Goal: Task Accomplishment & Management: Manage account settings

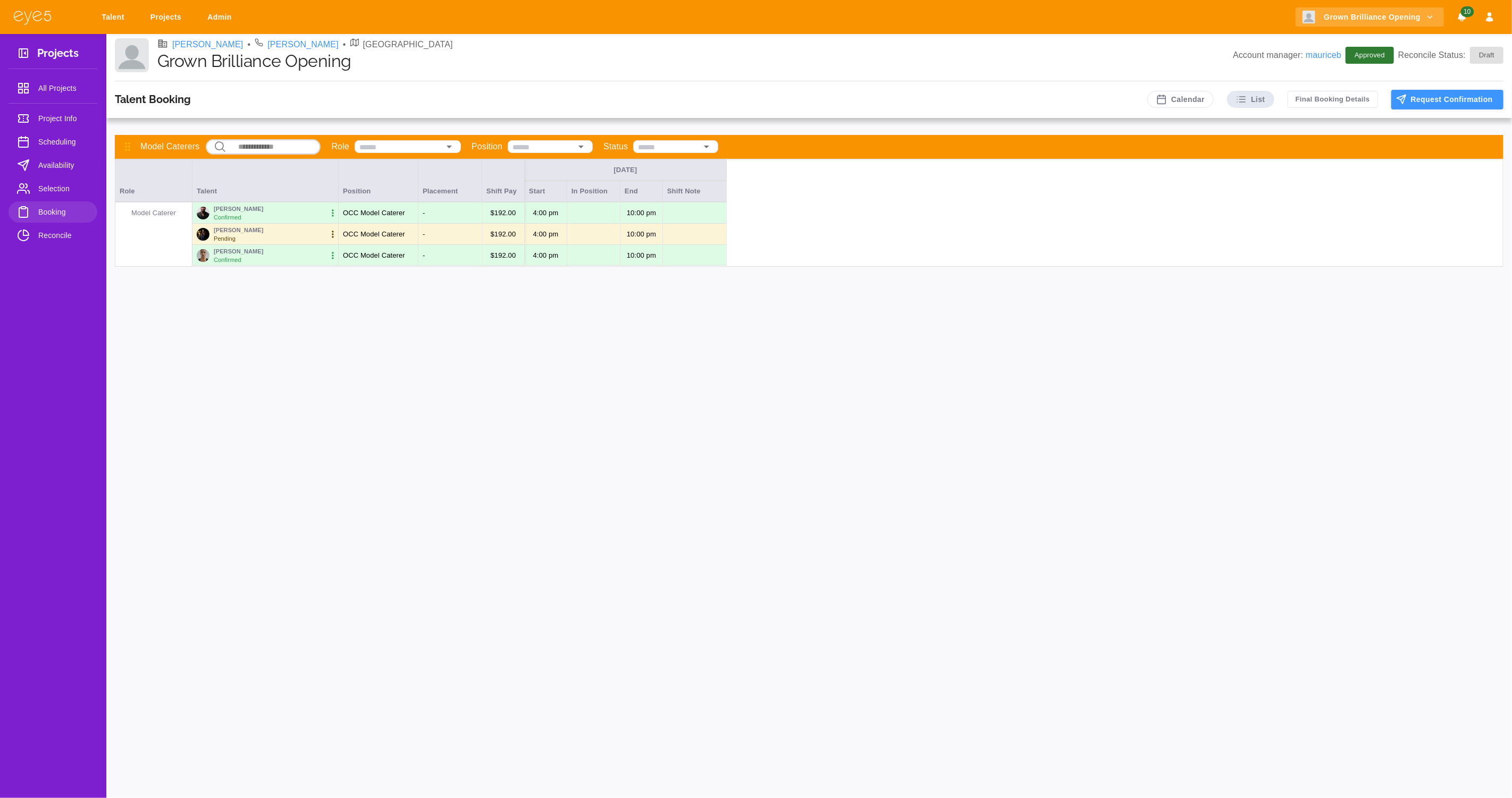
click at [1442, 106] on button "Request Confirmation" at bounding box center [1447, 100] width 112 height 20
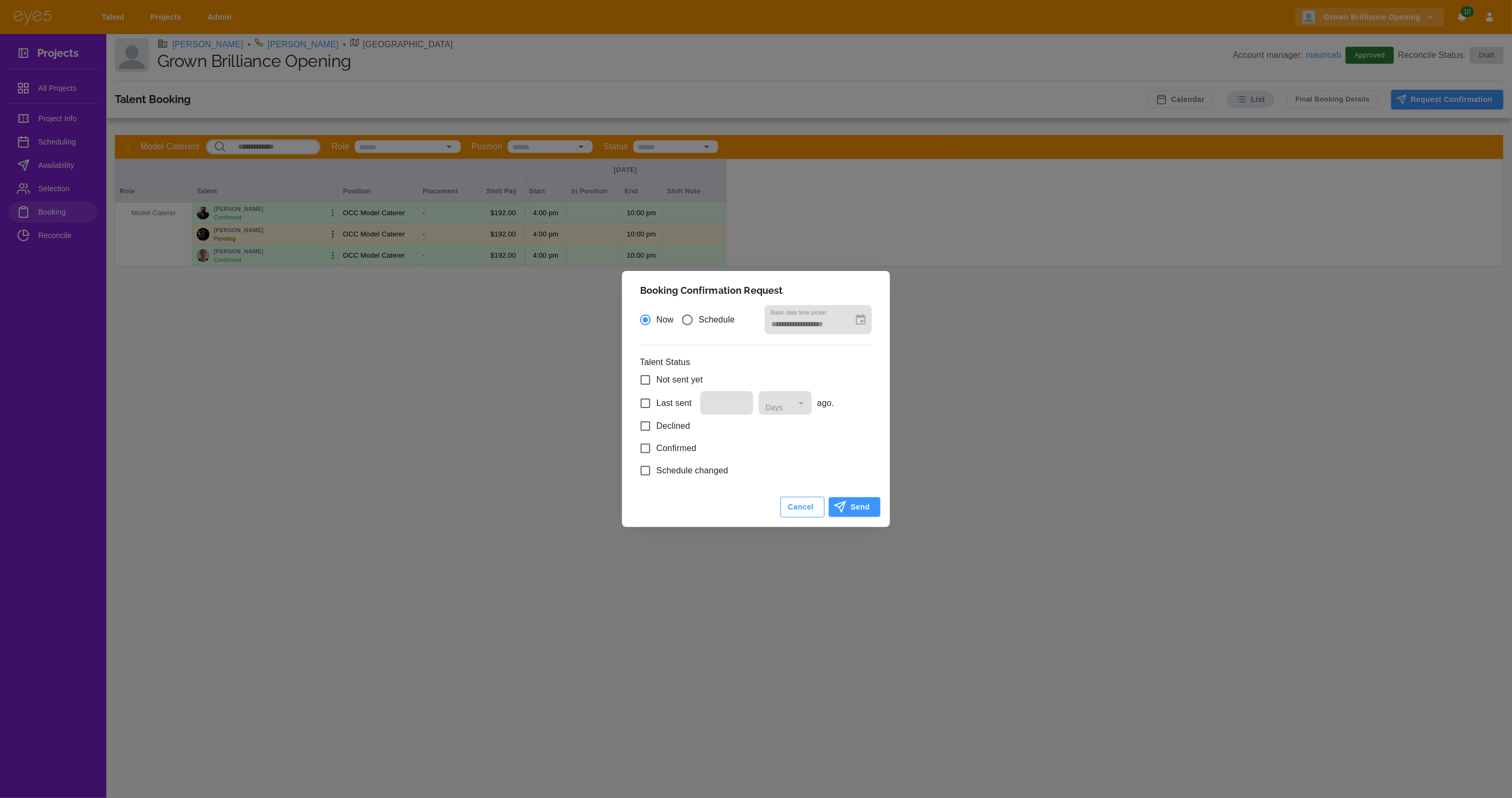
click at [809, 513] on button "Cancel" at bounding box center [802, 507] width 44 height 21
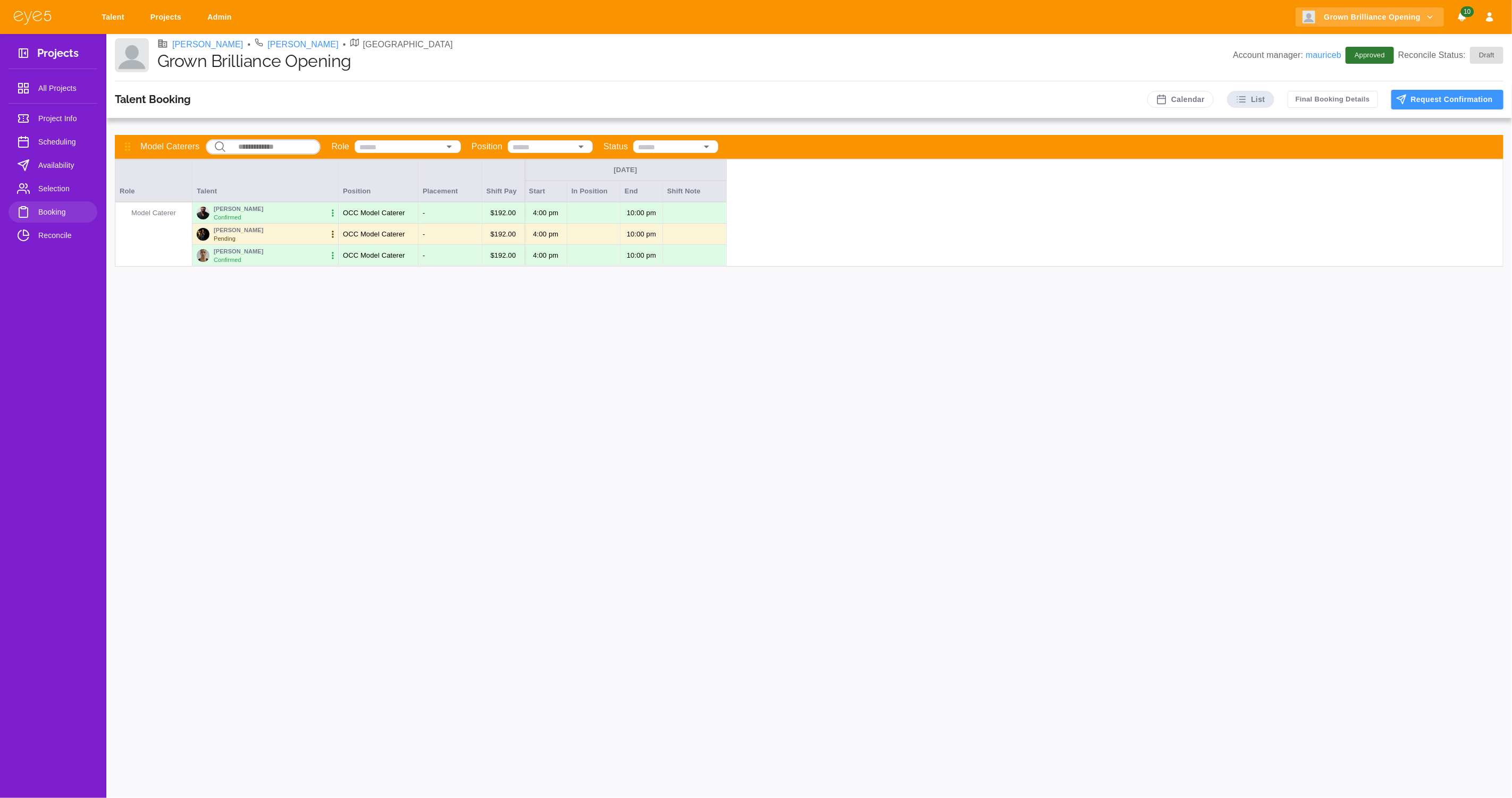
click at [334, 235] on icon "button" at bounding box center [333, 234] width 11 height 11
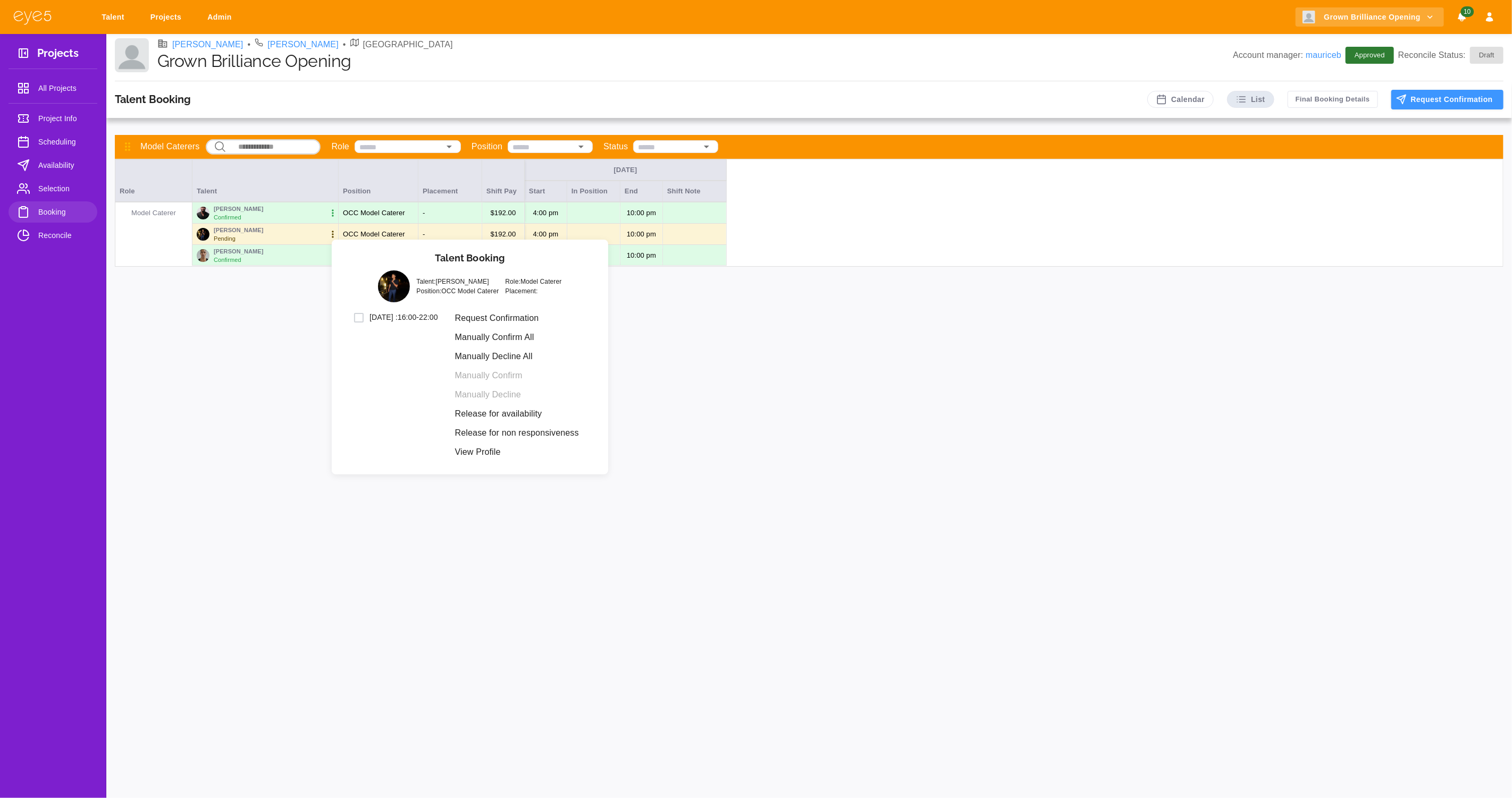
click at [518, 321] on li "Request Confirmation" at bounding box center [517, 318] width 141 height 19
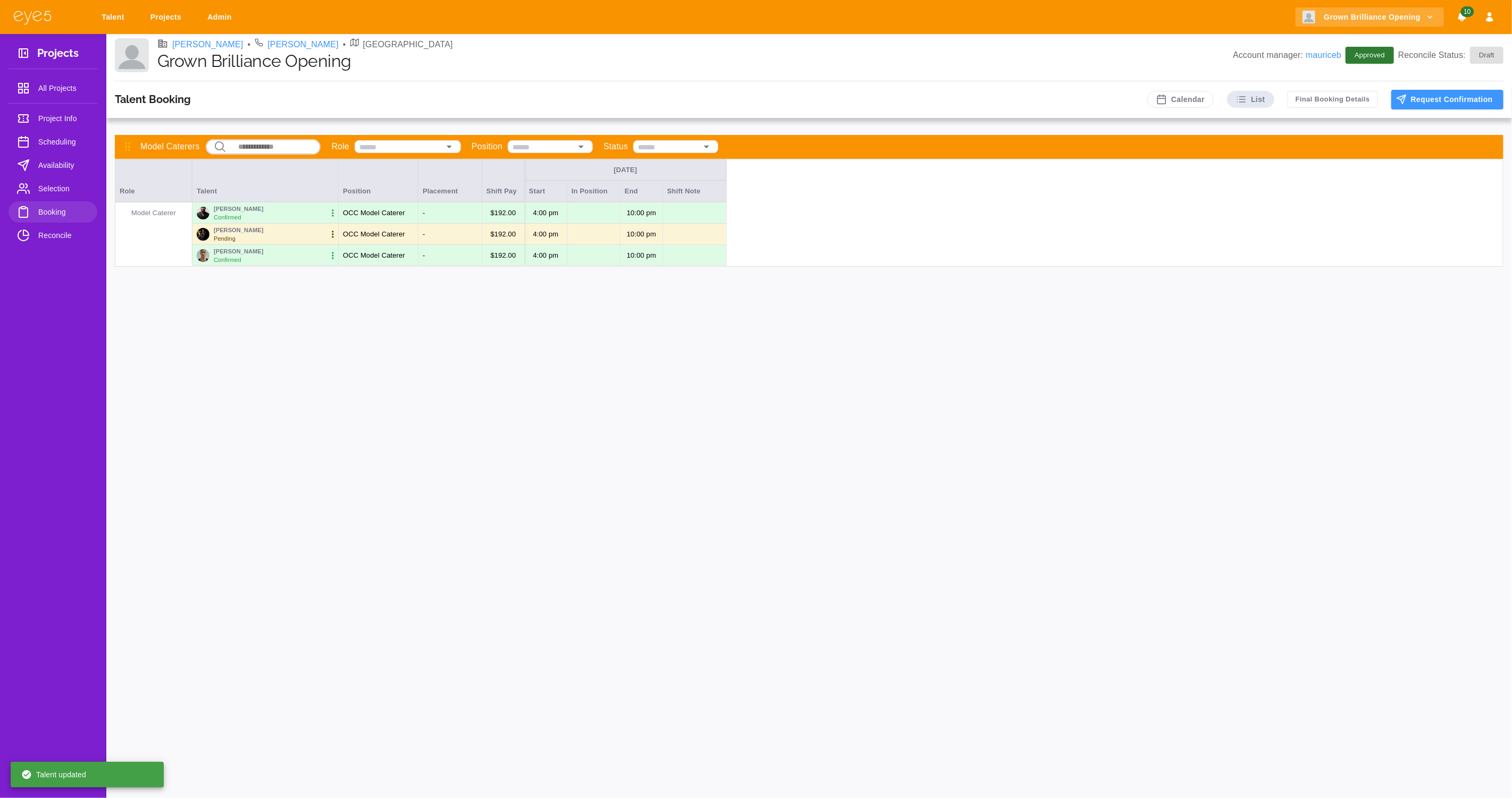
click at [111, 20] on link "Talent" at bounding box center [114, 18] width 41 height 20
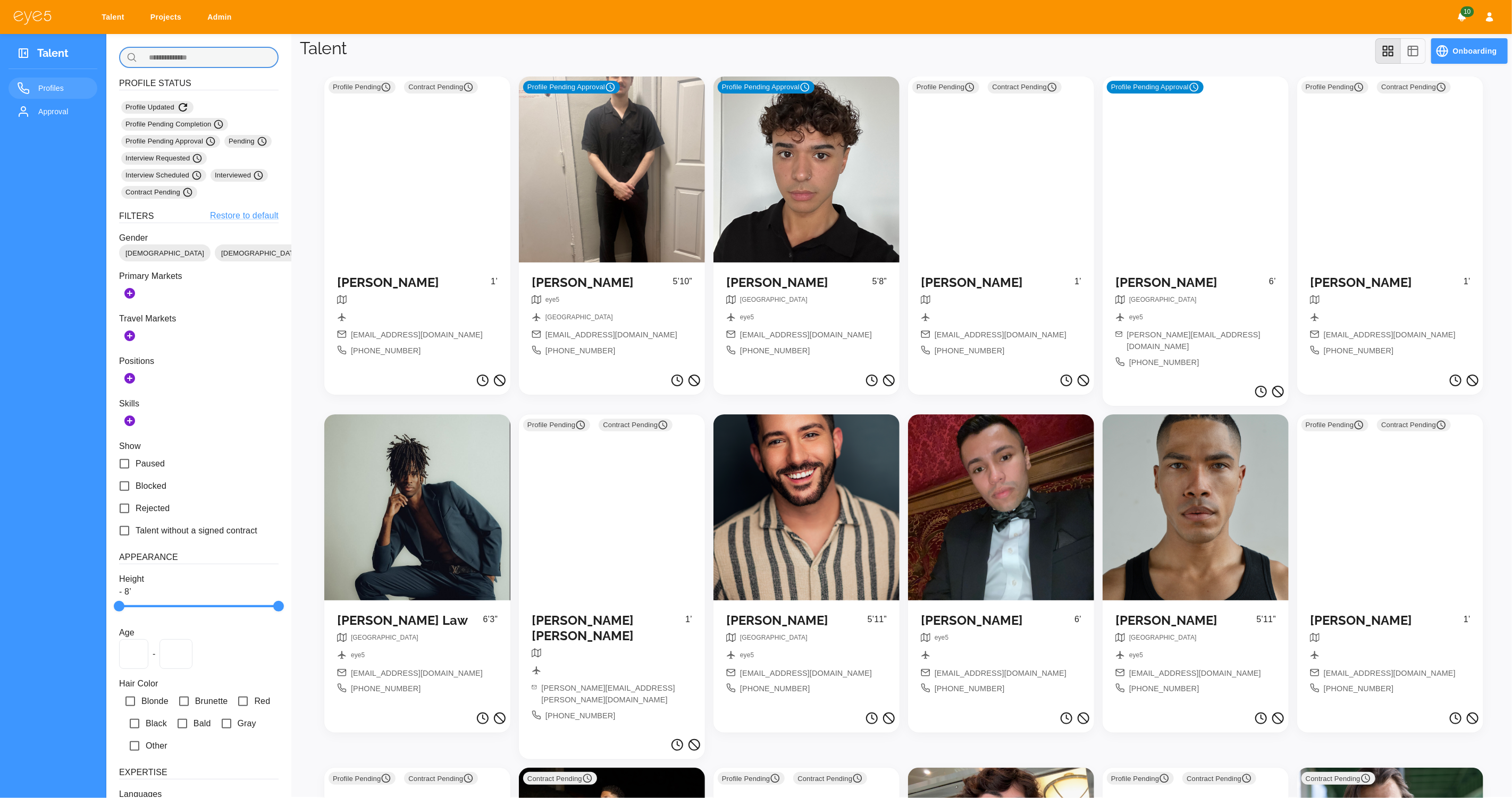
click at [237, 58] on input "text" at bounding box center [210, 58] width 137 height 21
click at [652, 217] on div "Profile Pending Approval" at bounding box center [612, 169] width 186 height 186
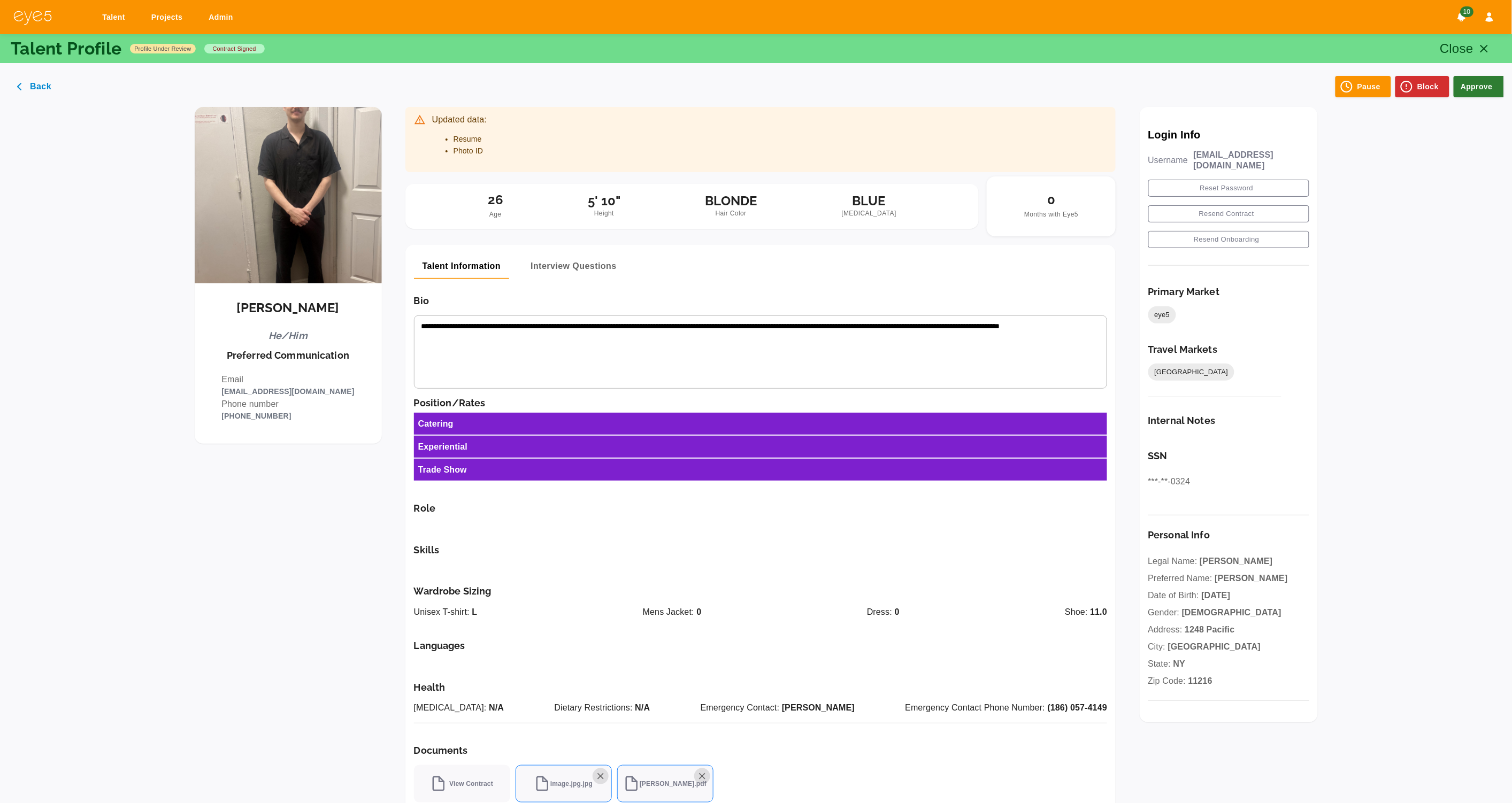
click at [1471, 86] on button "Approve" at bounding box center [1478, 87] width 50 height 21
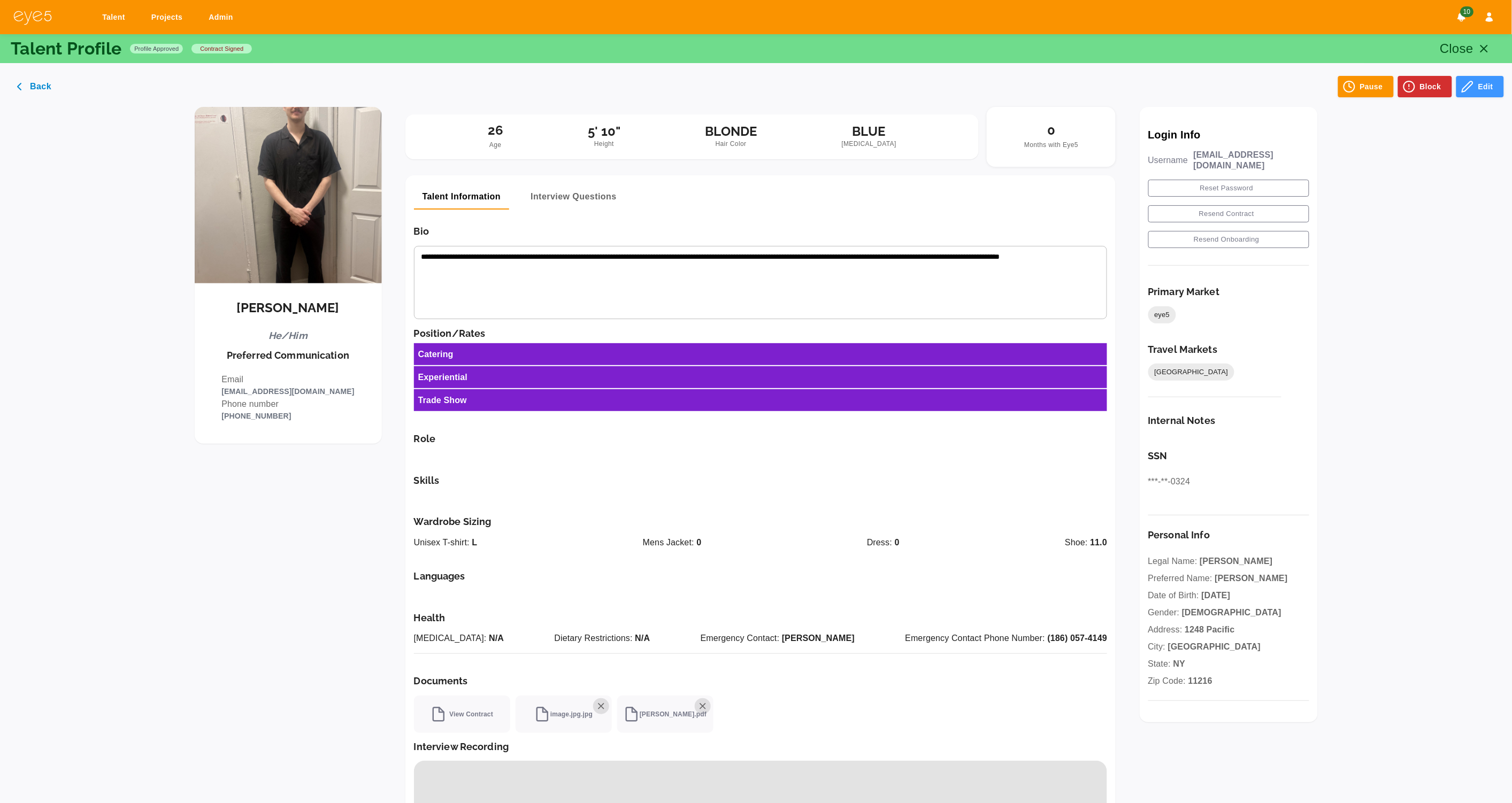
click at [1489, 97] on div "Back Pause Block Edit" at bounding box center [756, 51] width 1512 height 103
click at [1489, 91] on button "Edit" at bounding box center [1480, 87] width 48 height 21
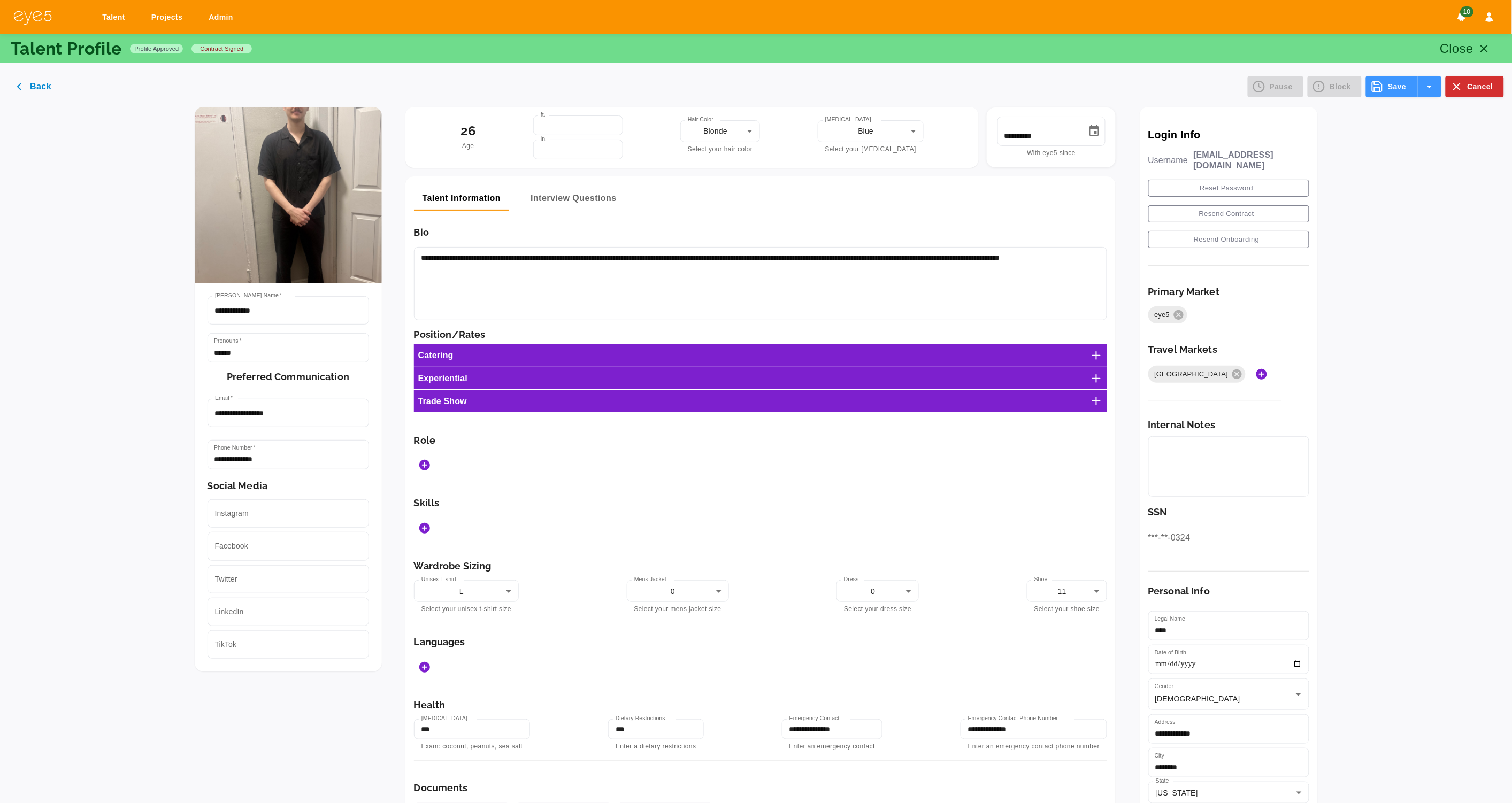
click at [1103, 355] on icon at bounding box center [1096, 355] width 13 height 13
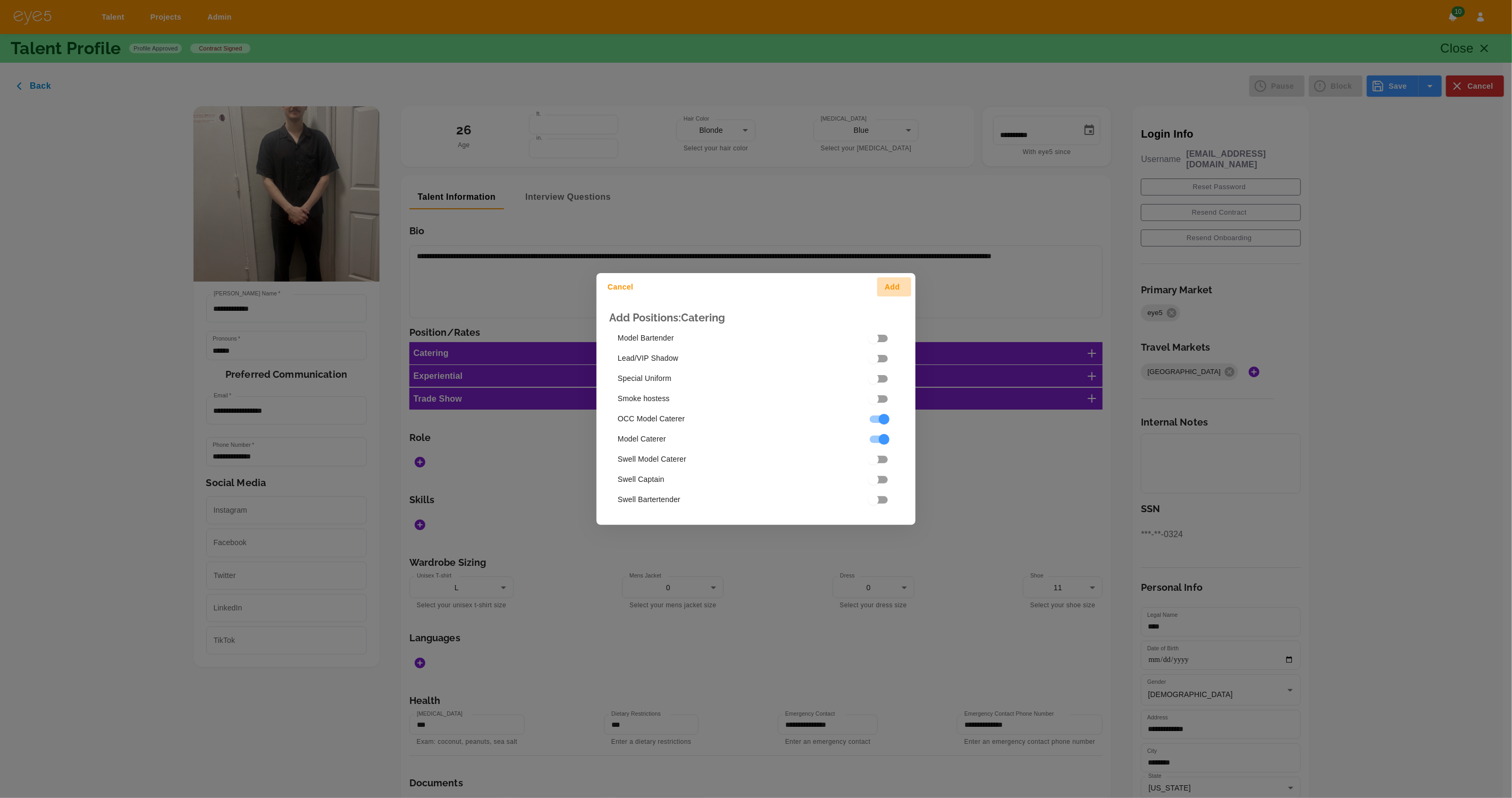
click at [897, 284] on button "Add" at bounding box center [895, 288] width 34 height 20
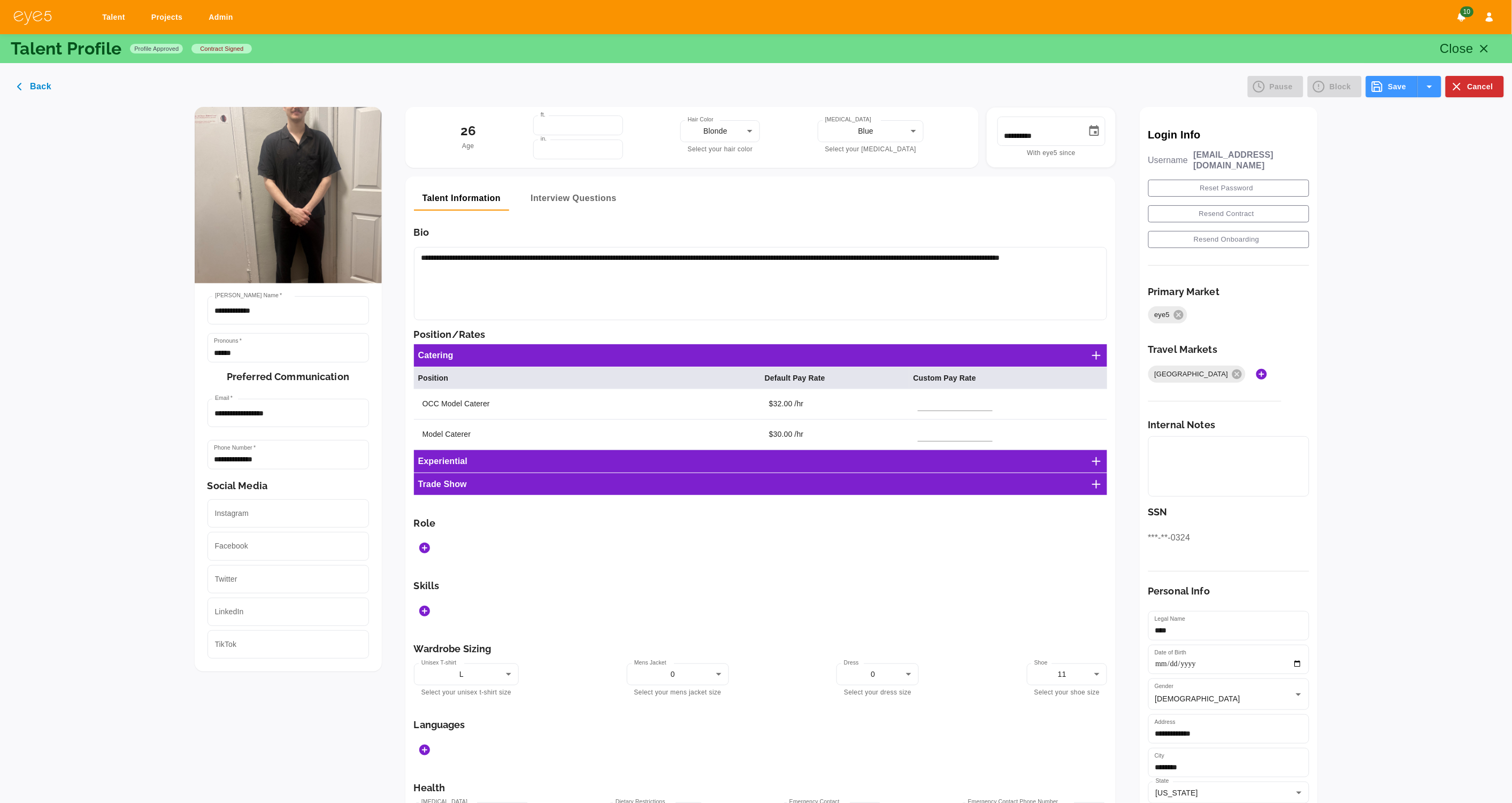
click at [435, 553] on button "Add Roles" at bounding box center [424, 548] width 21 height 21
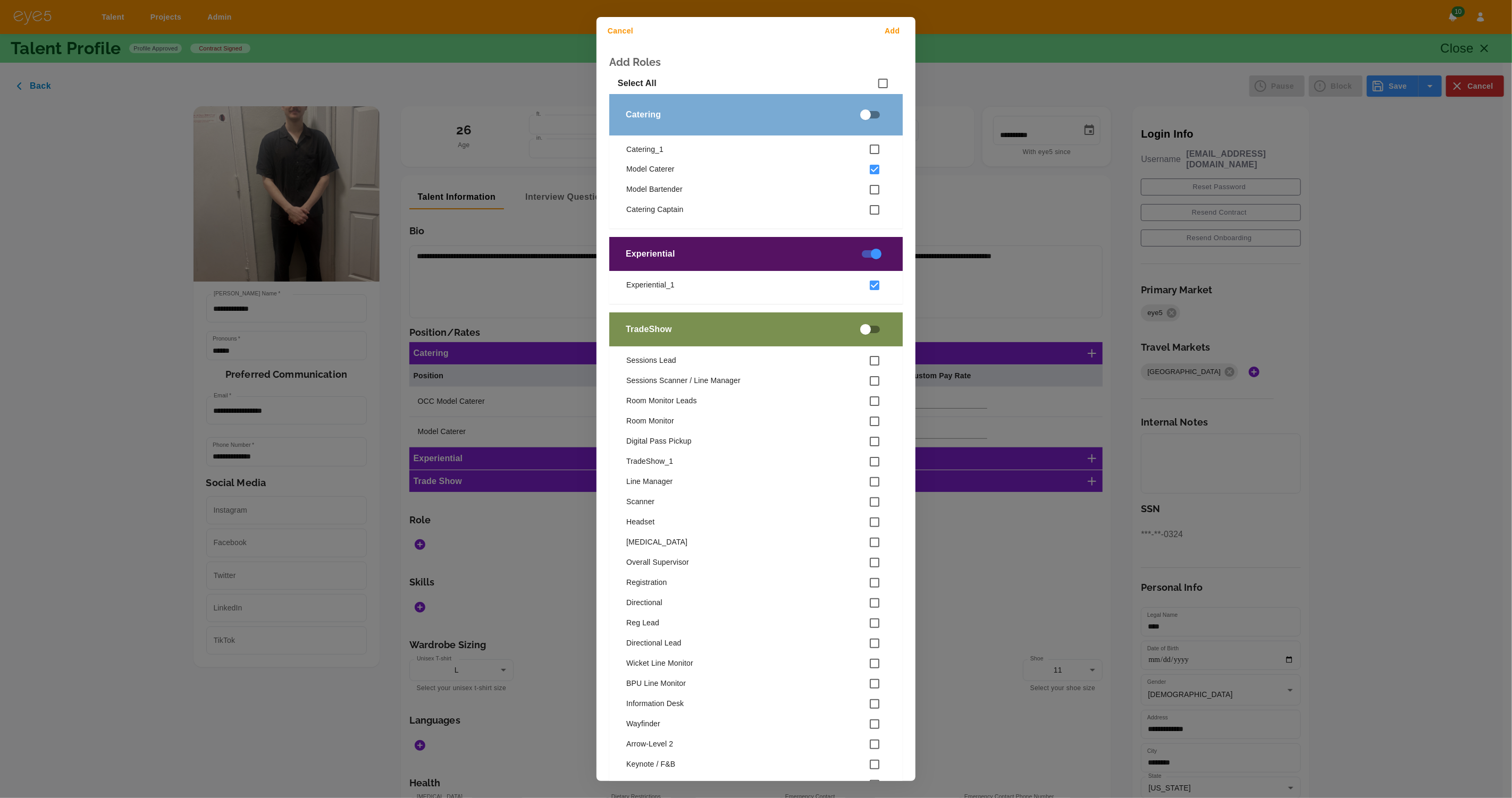
click at [882, 25] on button "Add" at bounding box center [895, 31] width 34 height 20
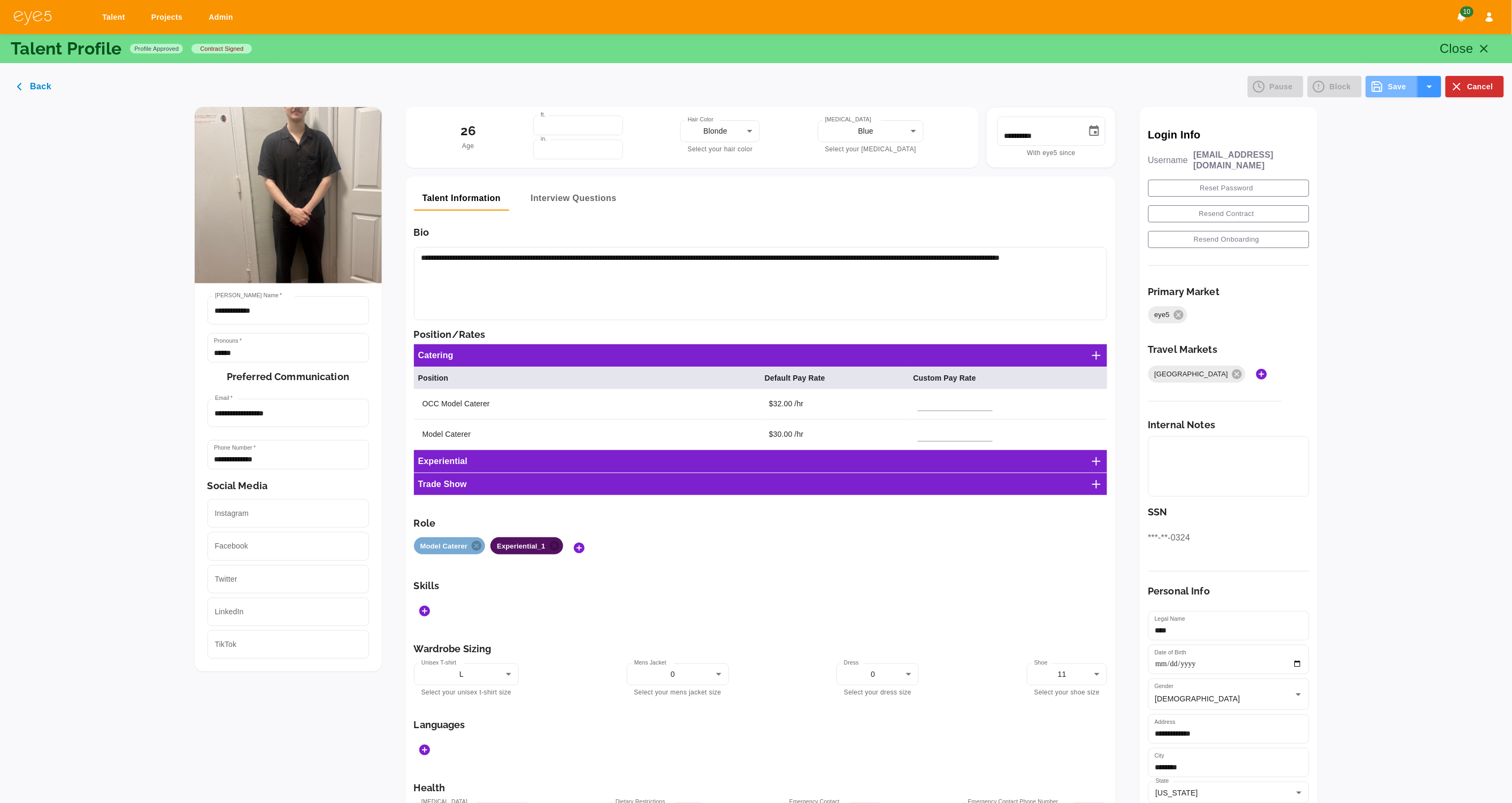
click at [1388, 93] on button "Save" at bounding box center [1391, 87] width 51 height 21
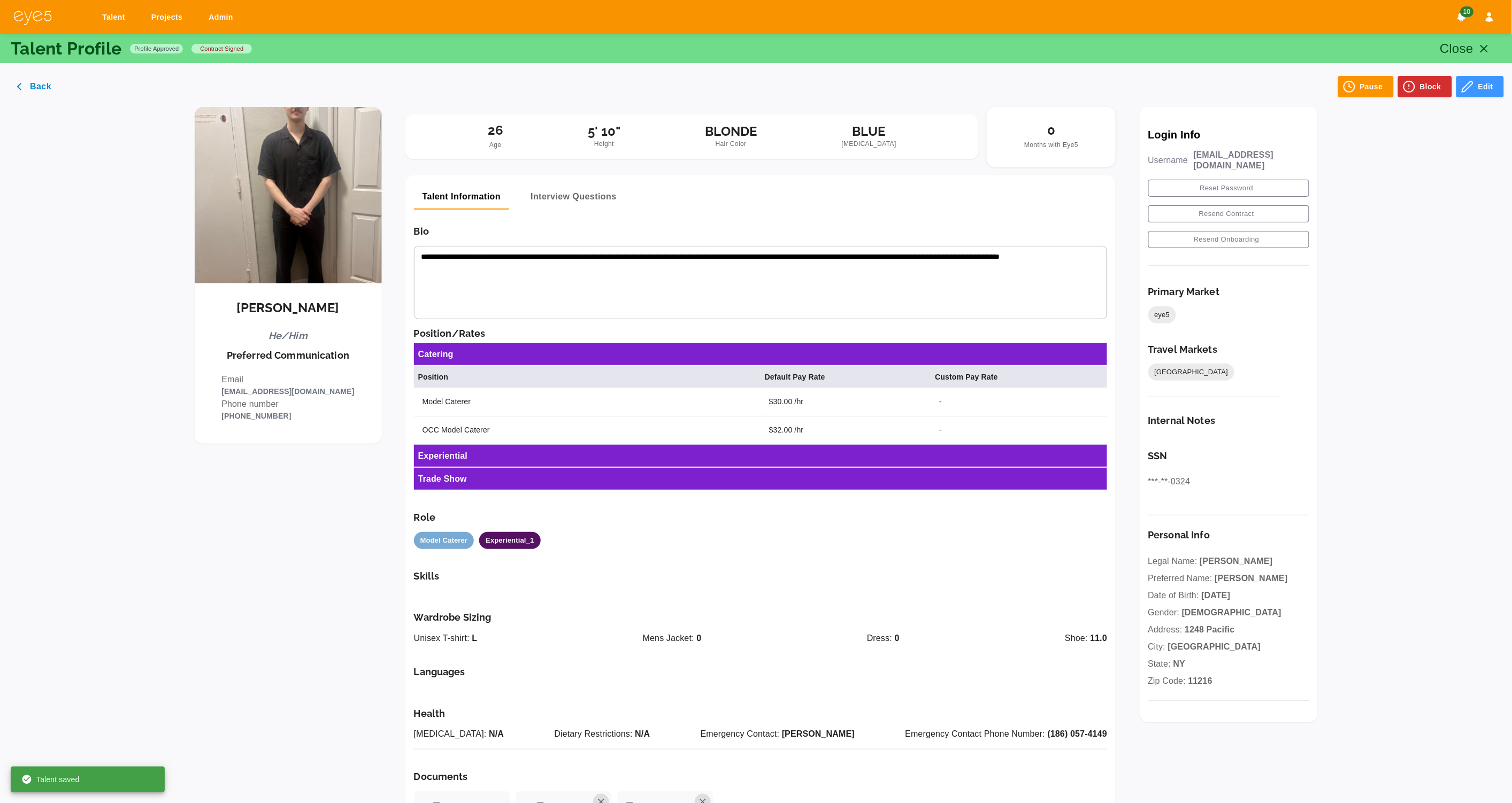
click at [1484, 48] on icon "button" at bounding box center [1484, 49] width 13 height 13
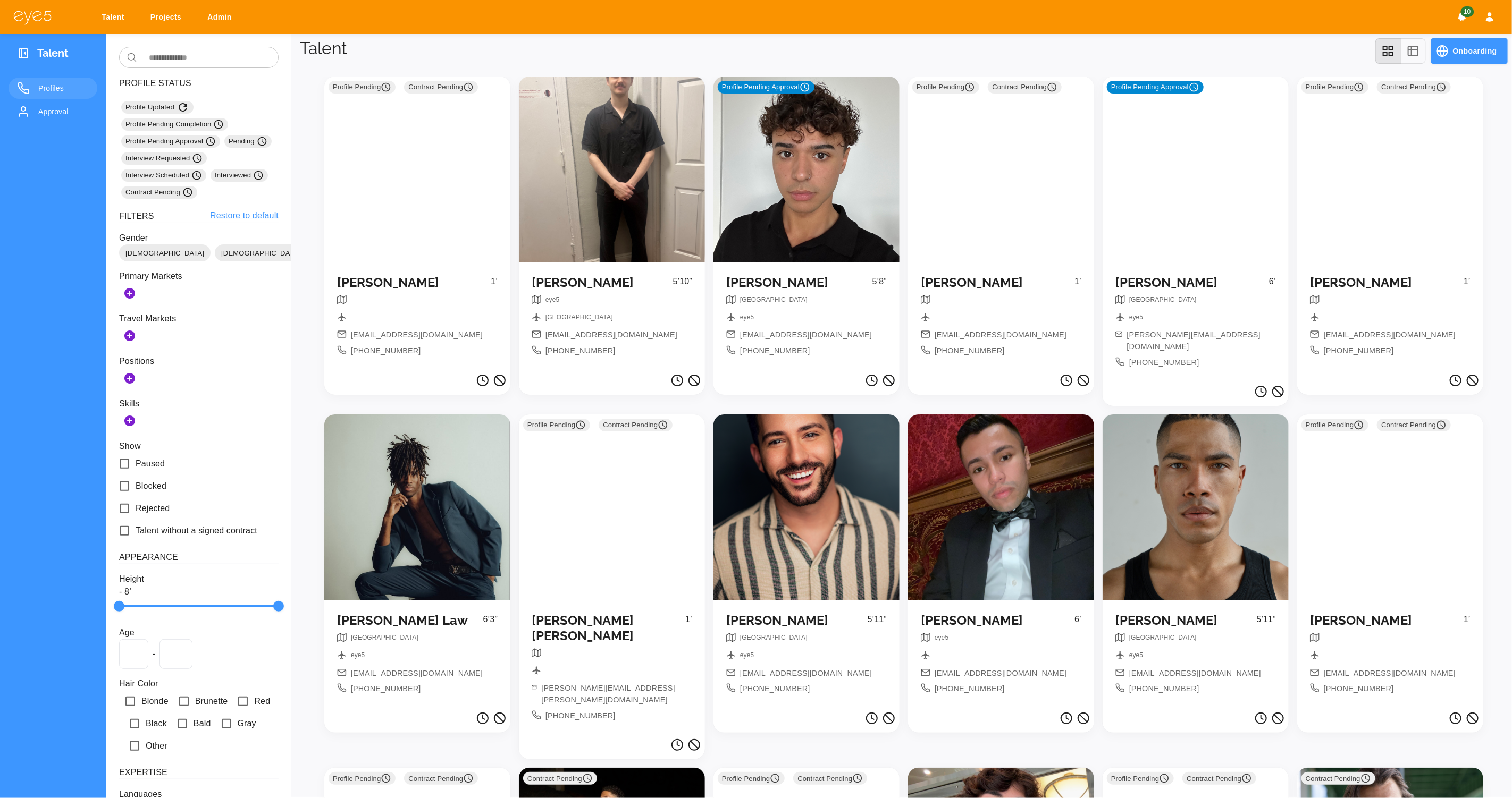
click at [851, 157] on div "Profile Pending Approval" at bounding box center [806, 169] width 186 height 186
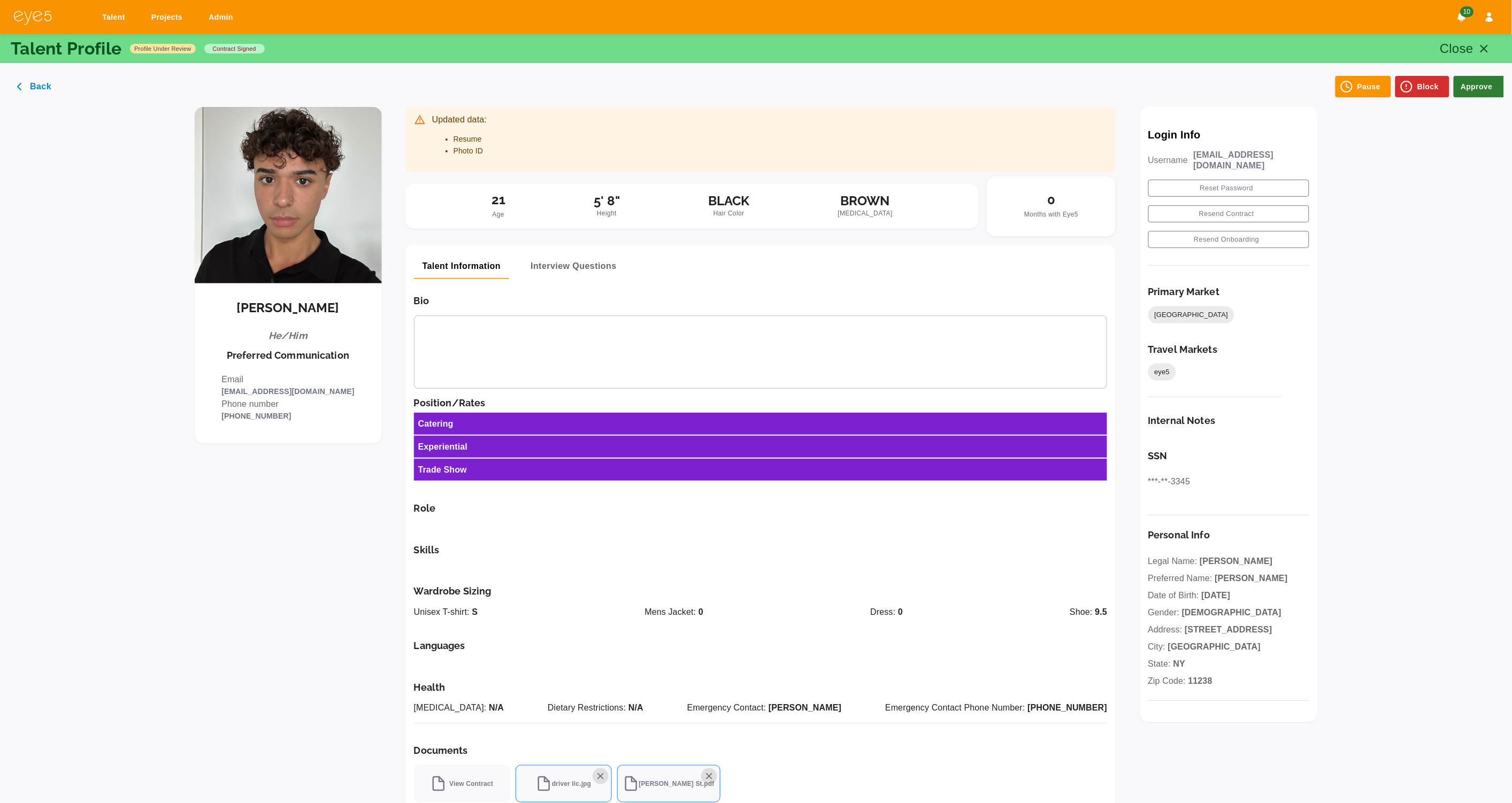
click at [1479, 81] on button "Approve" at bounding box center [1478, 87] width 50 height 21
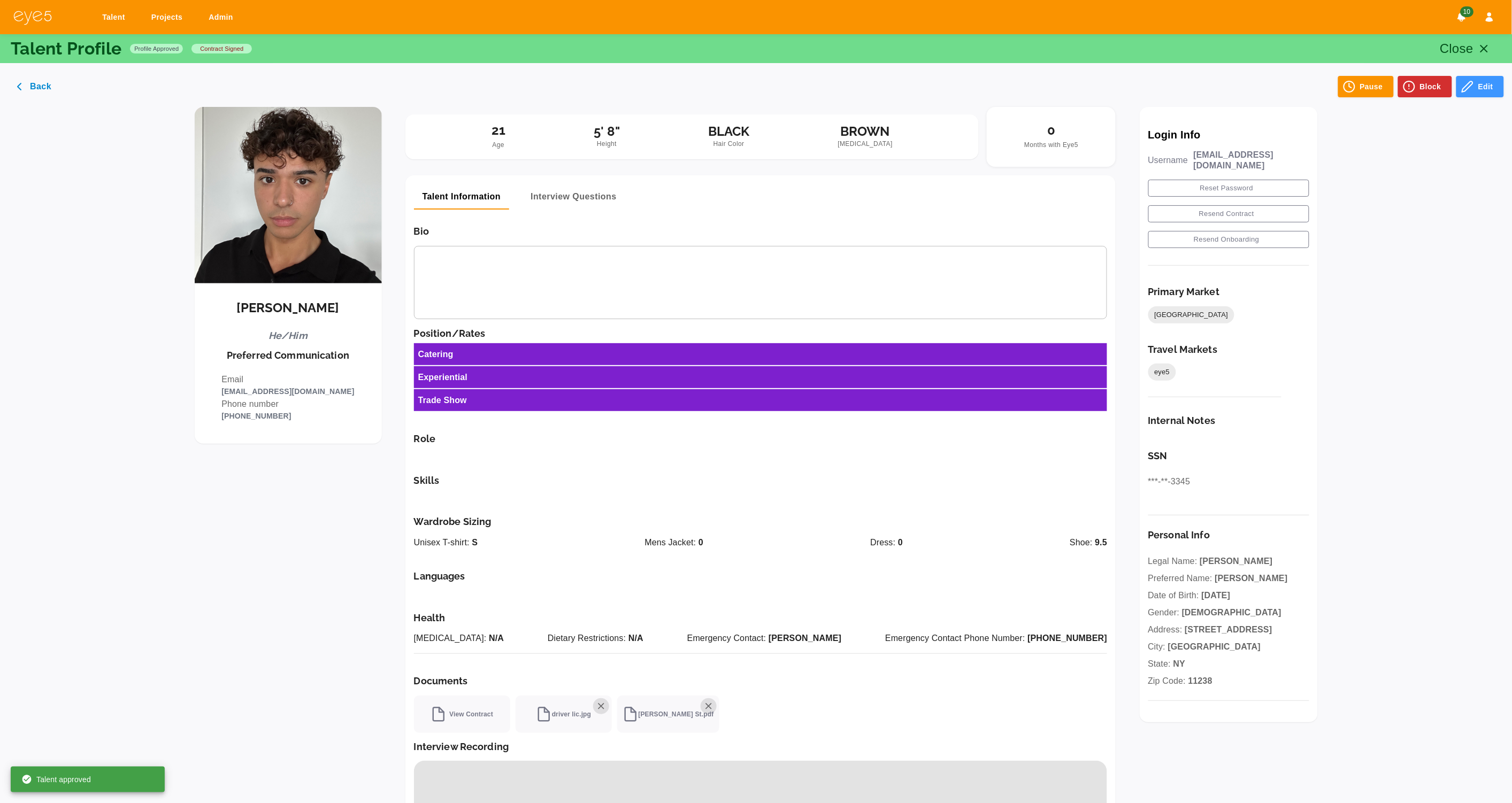
click at [1469, 89] on icon "button" at bounding box center [1468, 87] width 13 height 13
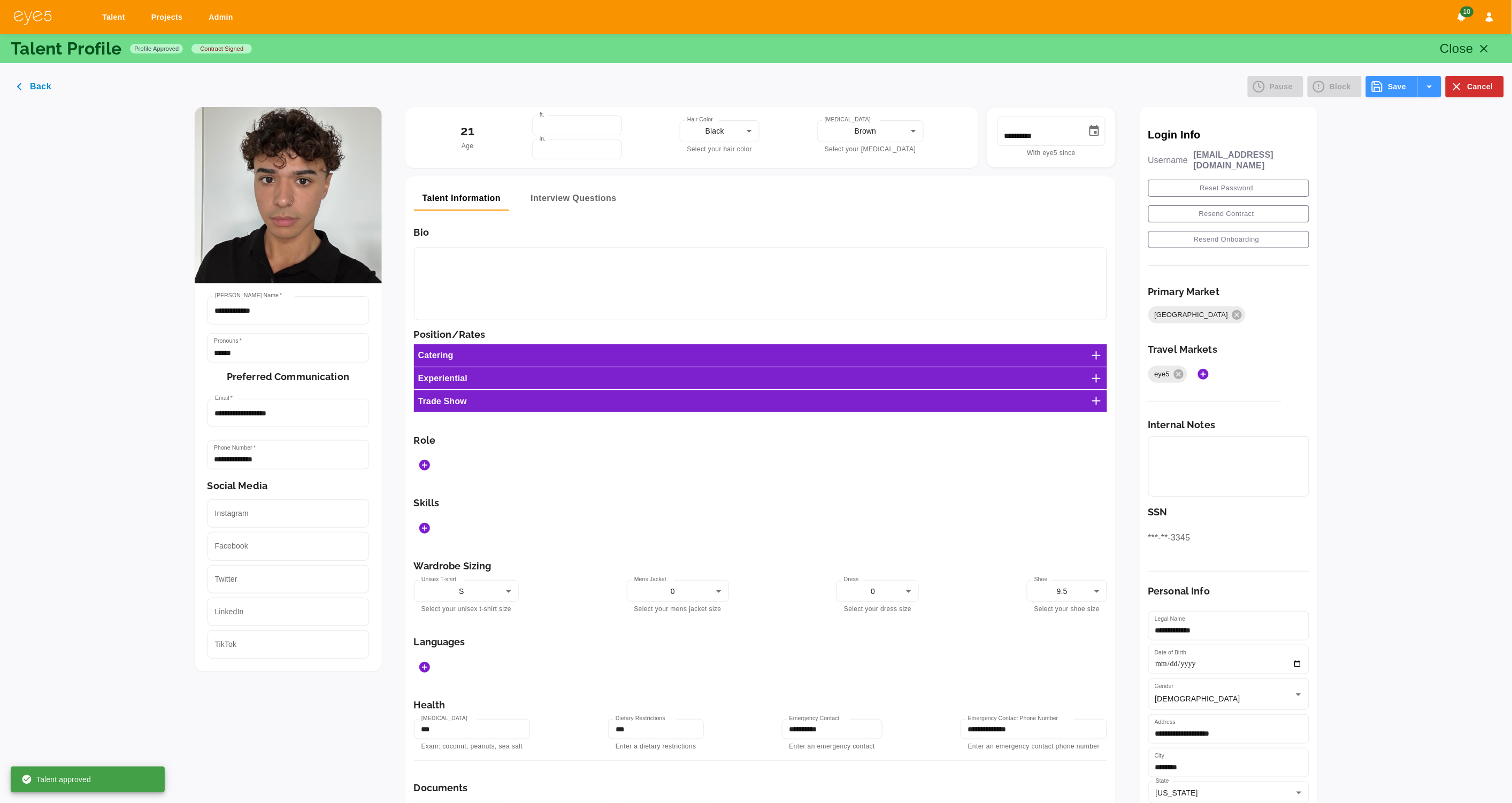
click at [1103, 350] on icon at bounding box center [1096, 355] width 13 height 13
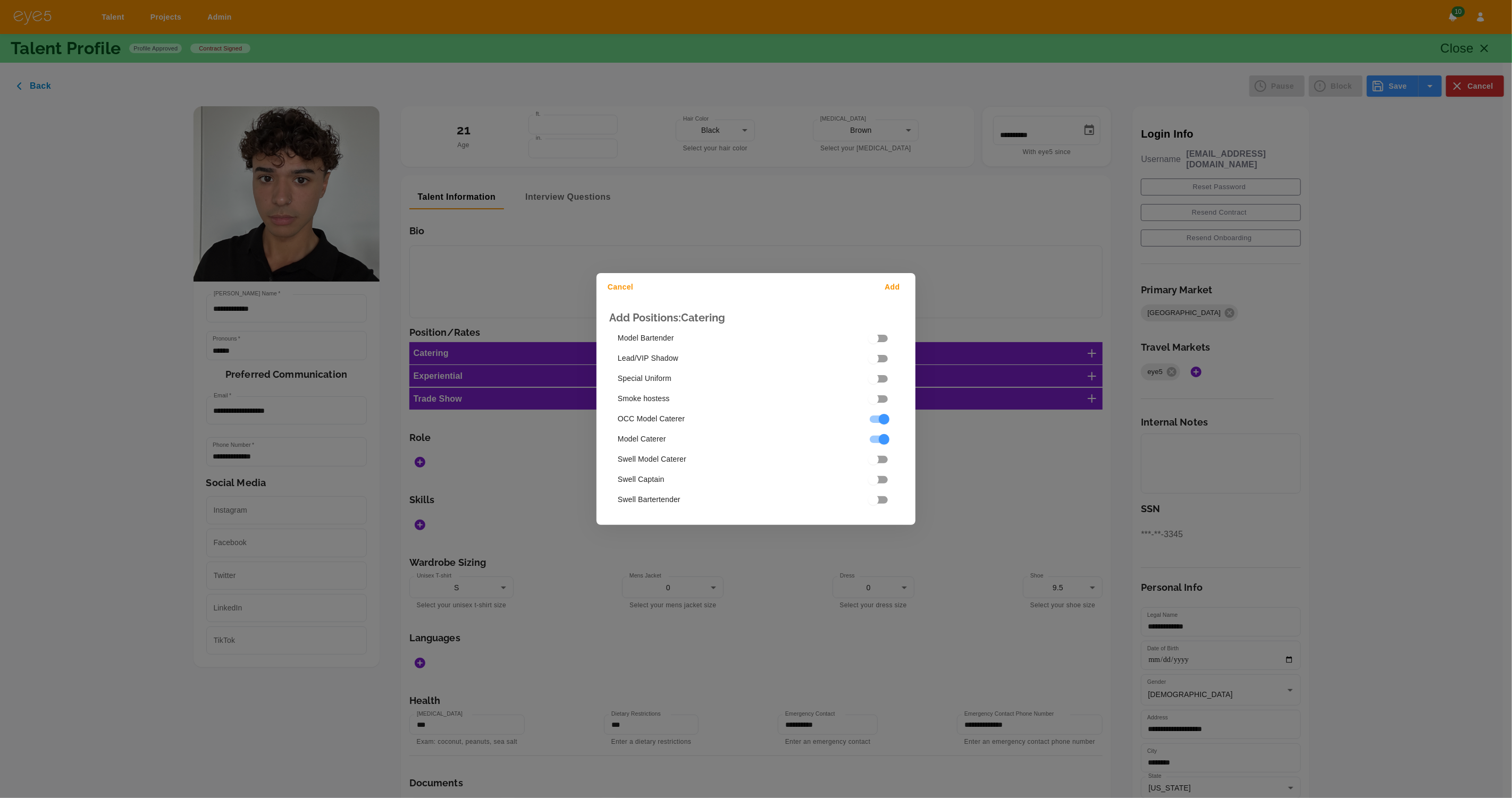
drag, startPoint x: 892, startPoint y: 285, endPoint x: 890, endPoint y: 297, distance: 12.2
click at [892, 285] on button "Add" at bounding box center [895, 288] width 34 height 20
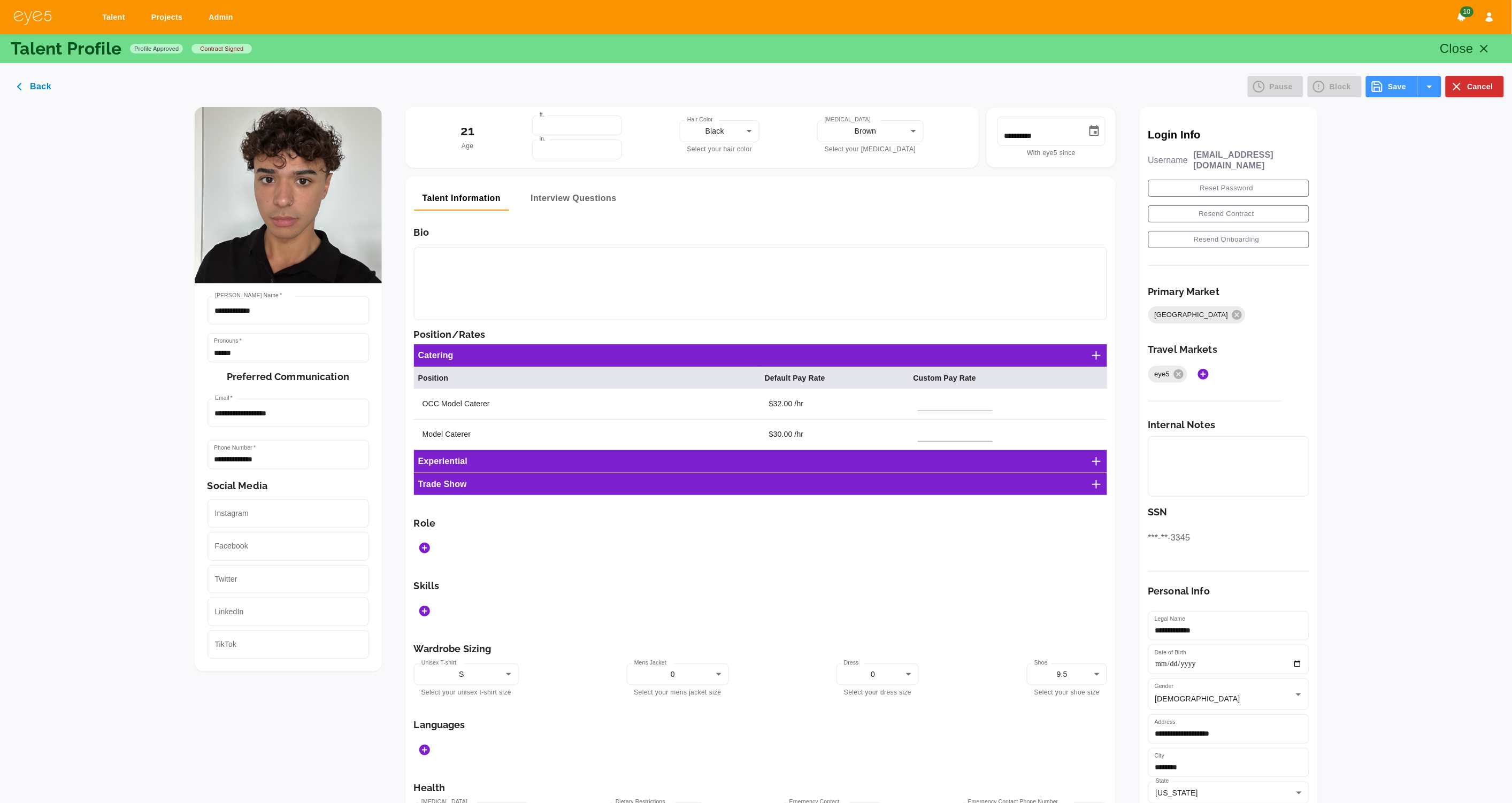
click at [430, 548] on icon "Add Roles" at bounding box center [424, 549] width 13 height 13
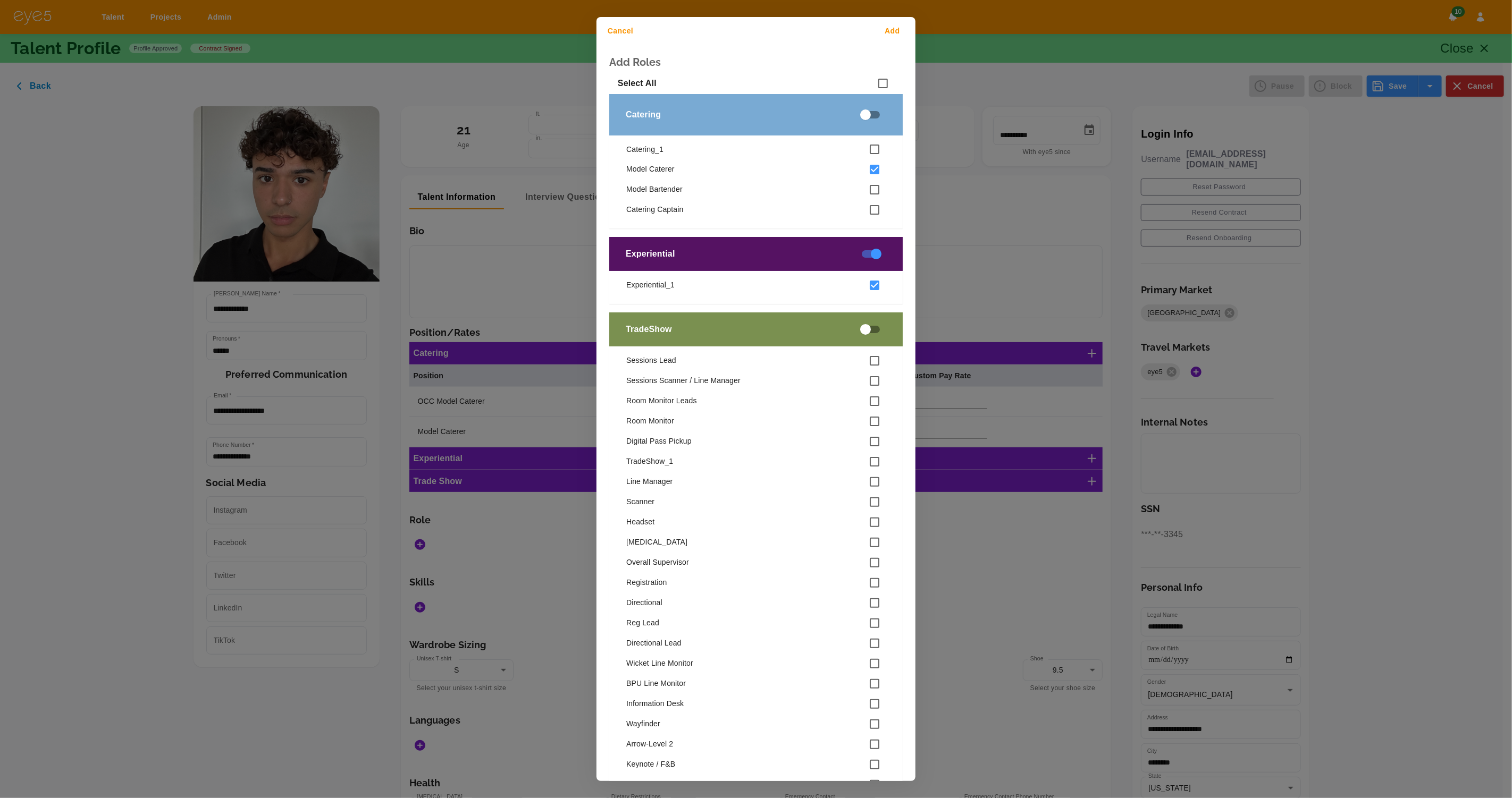
click at [899, 26] on button "Add" at bounding box center [895, 31] width 34 height 20
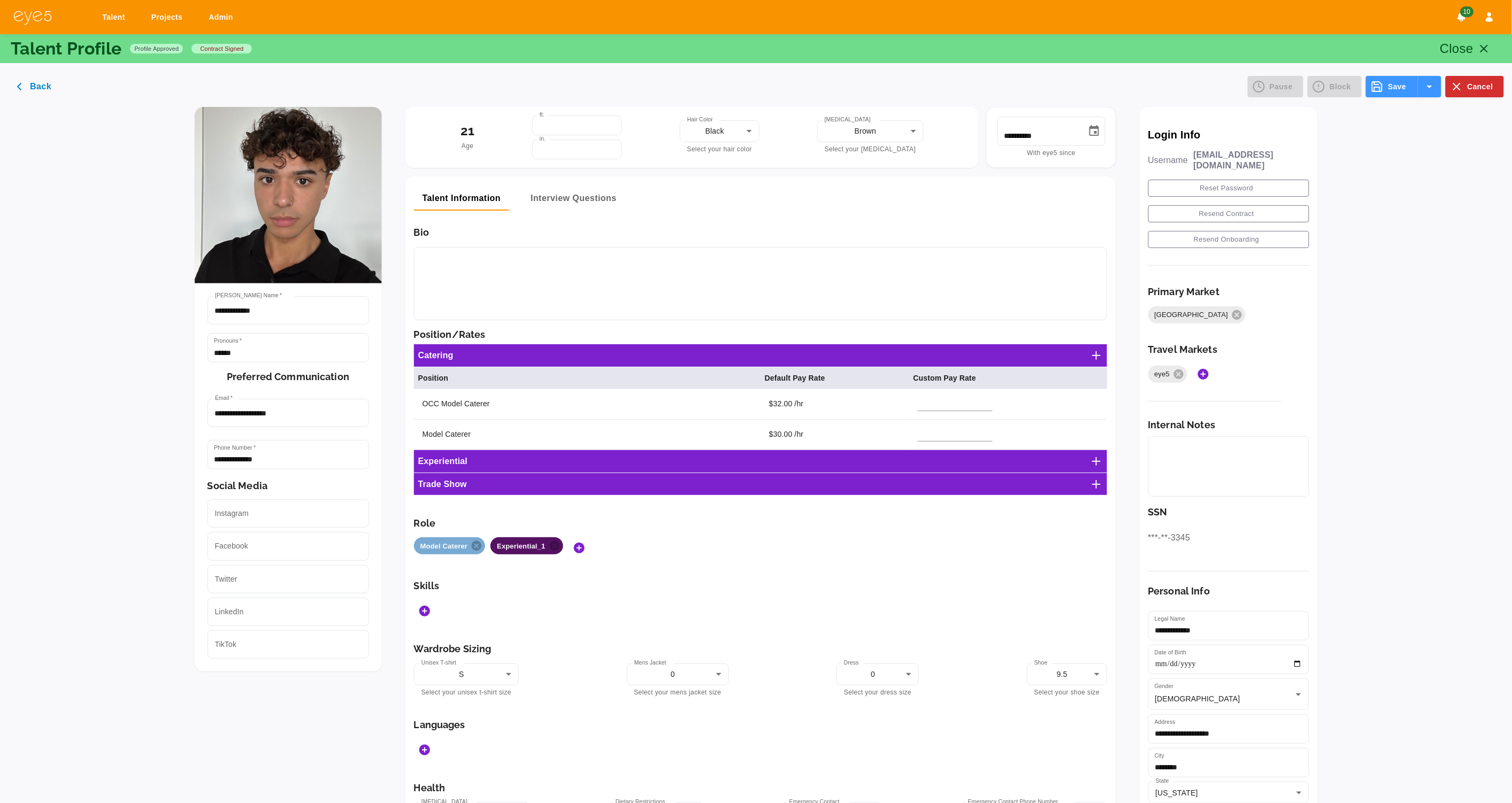
drag, startPoint x: 1385, startPoint y: 89, endPoint x: 1380, endPoint y: 92, distance: 5.8
click at [1386, 89] on button "Save" at bounding box center [1391, 87] width 51 height 21
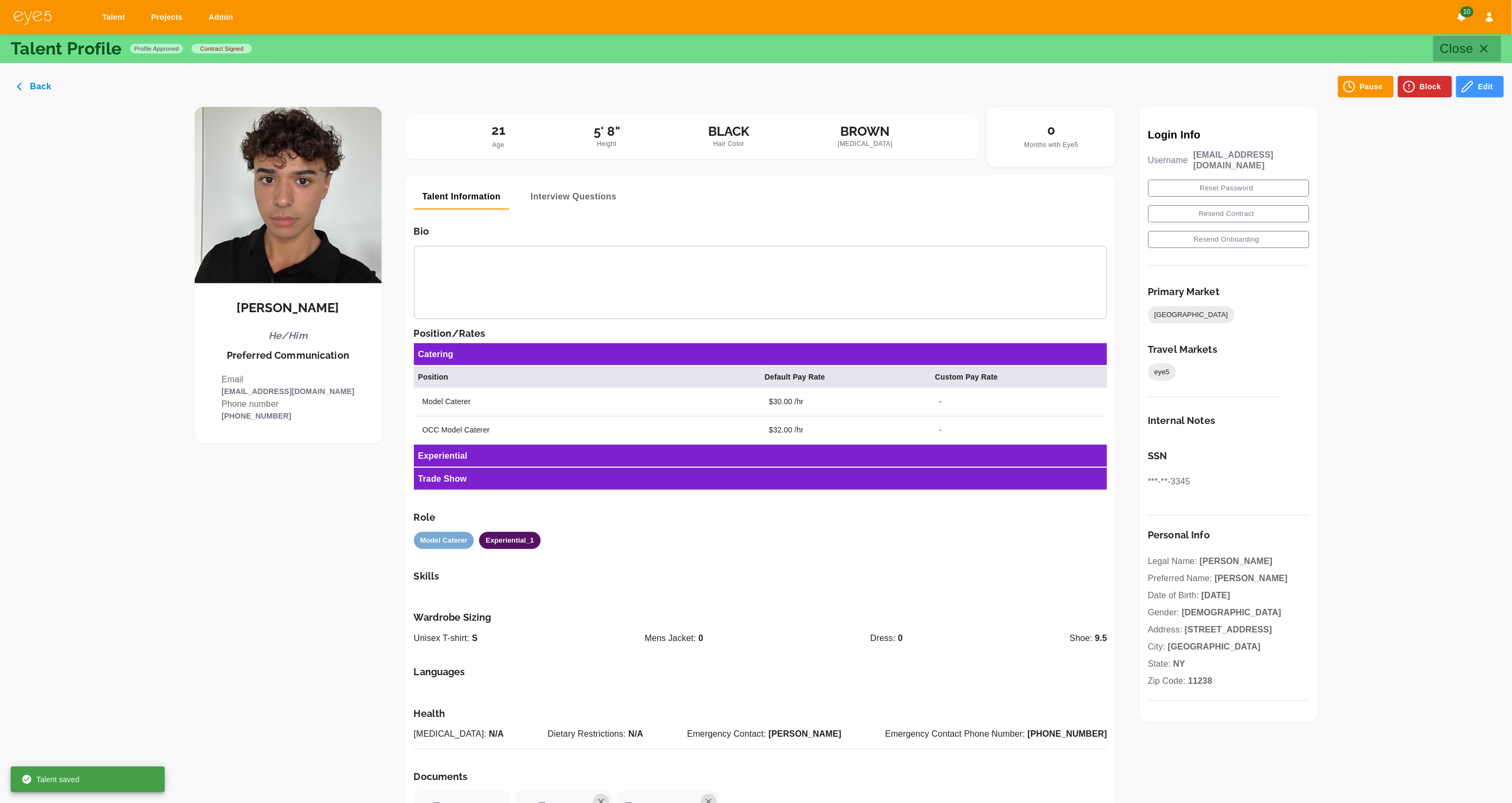
click at [1478, 45] on icon "button" at bounding box center [1484, 49] width 13 height 13
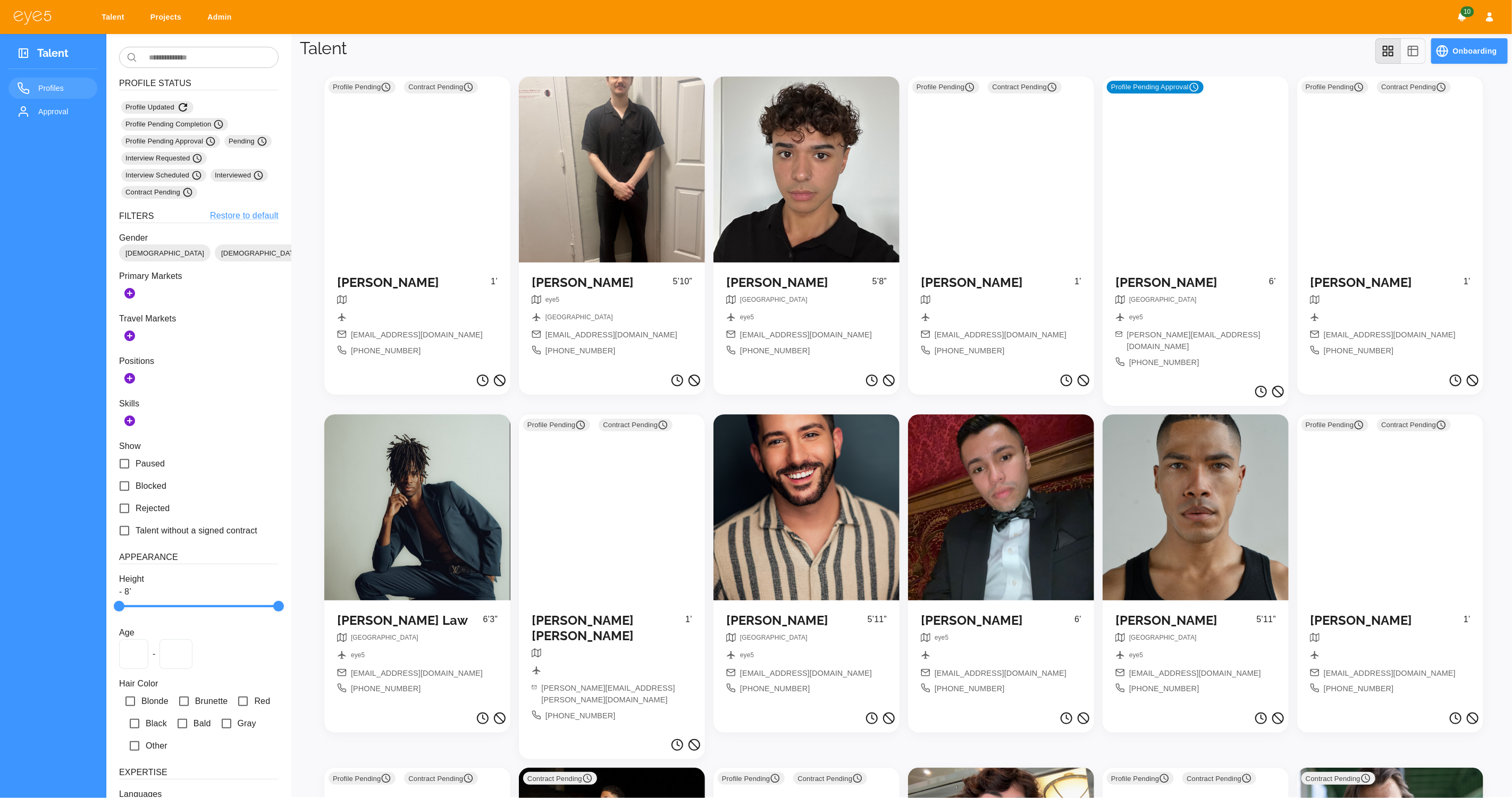
click at [1213, 226] on div "Profile Pending Approval" at bounding box center [1196, 169] width 186 height 186
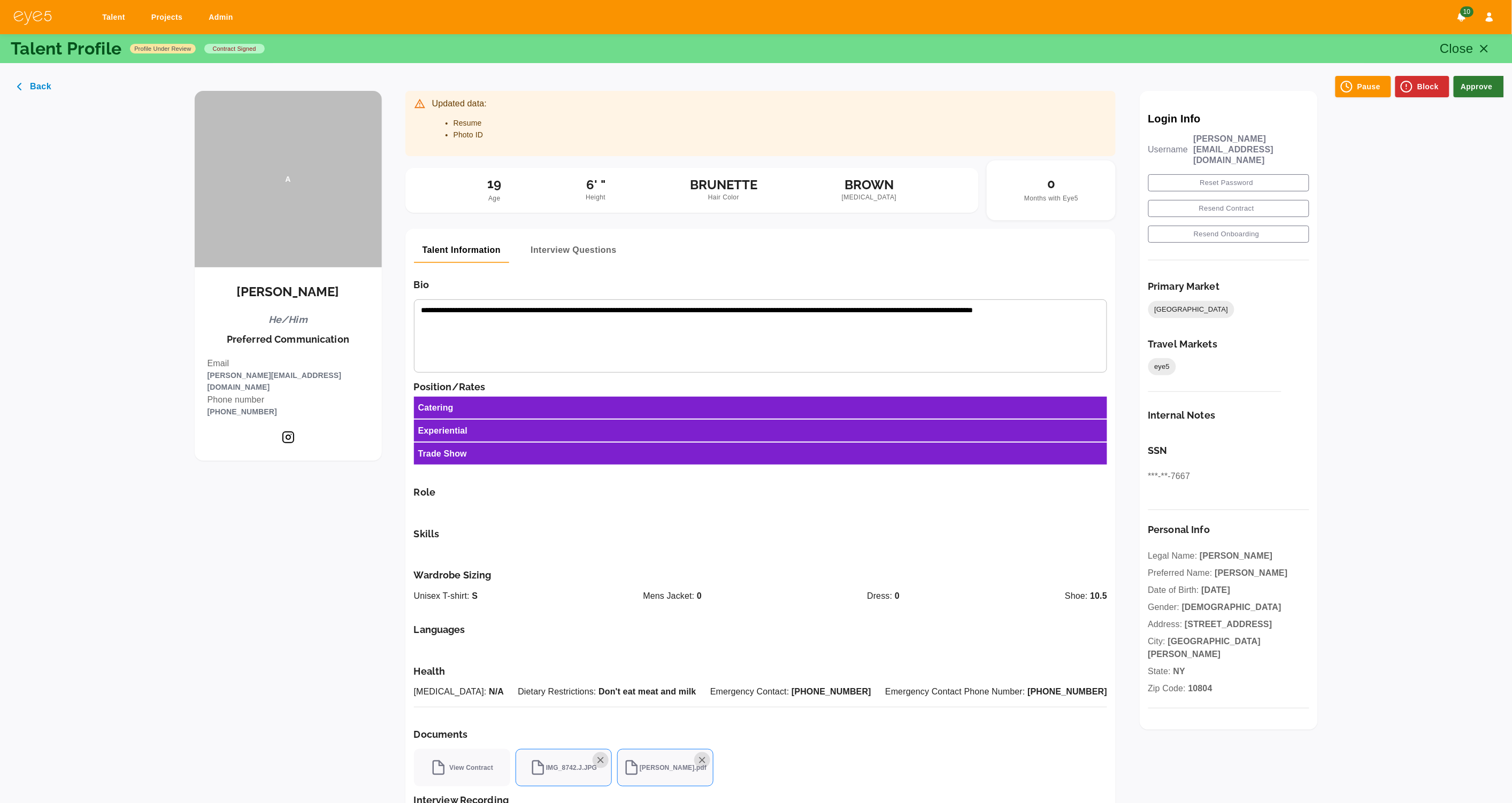
scroll to position [404, 0]
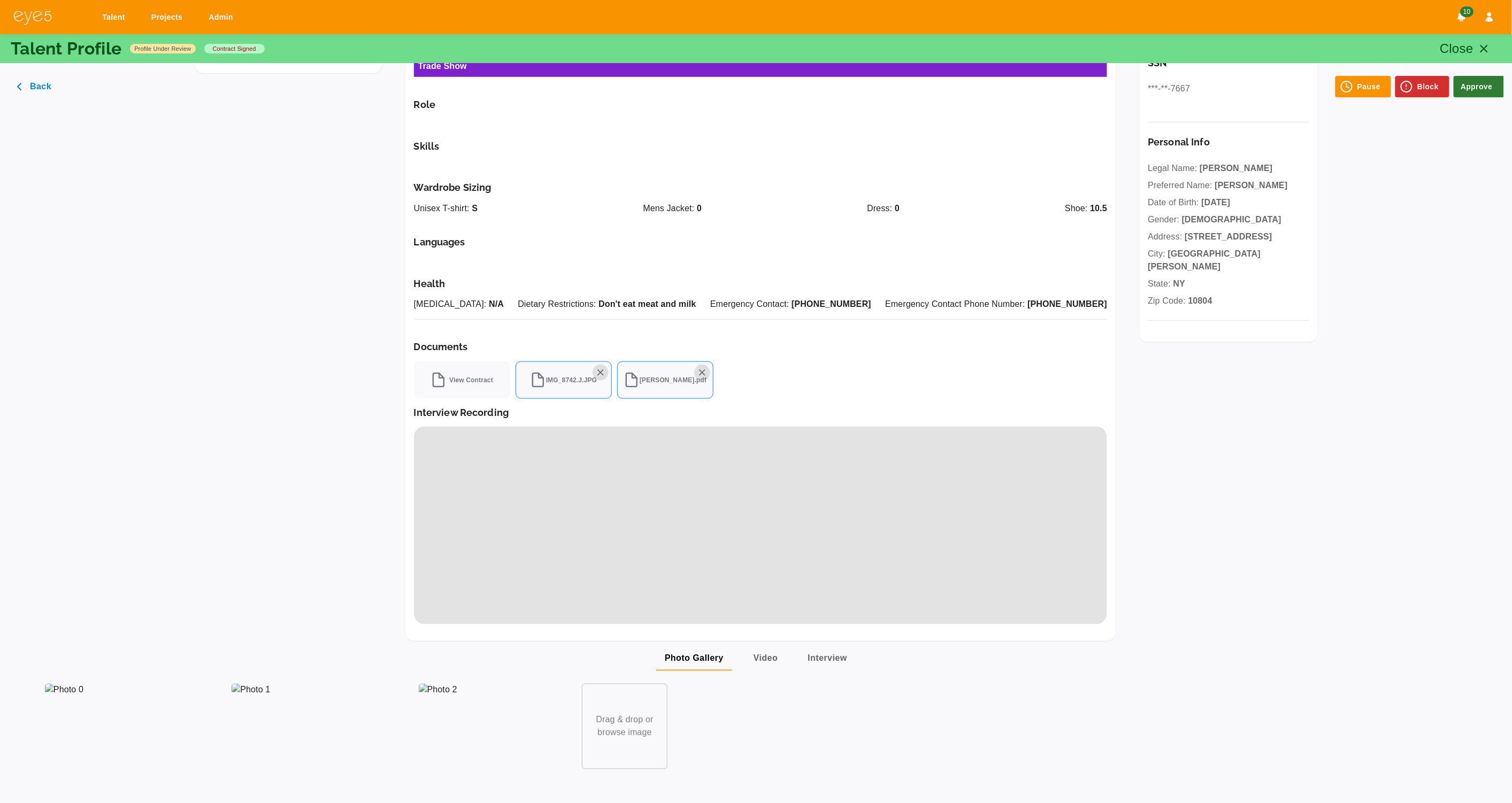
click at [273, 707] on div at bounding box center [293, 722] width 187 height 94
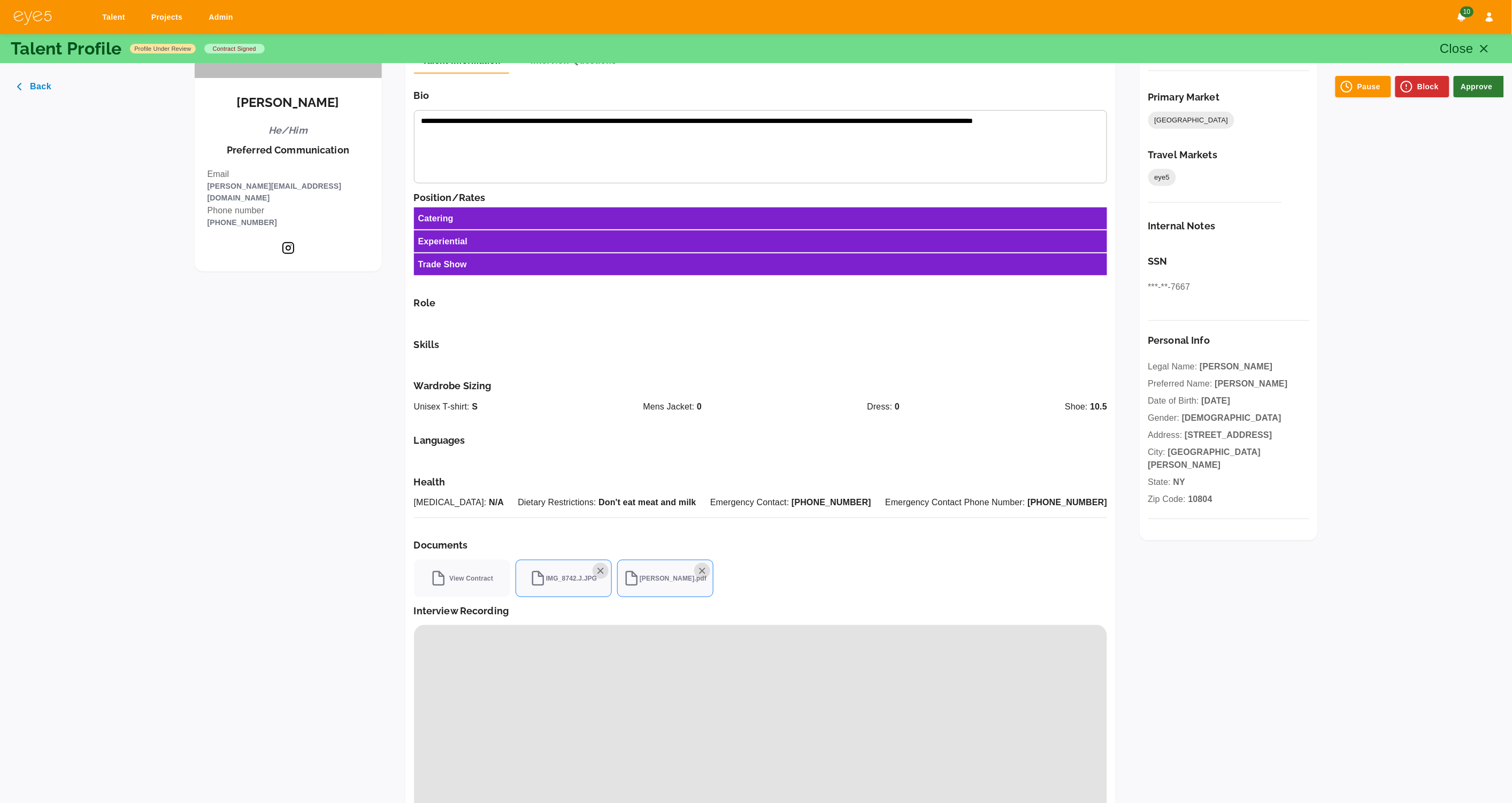
scroll to position [0, 0]
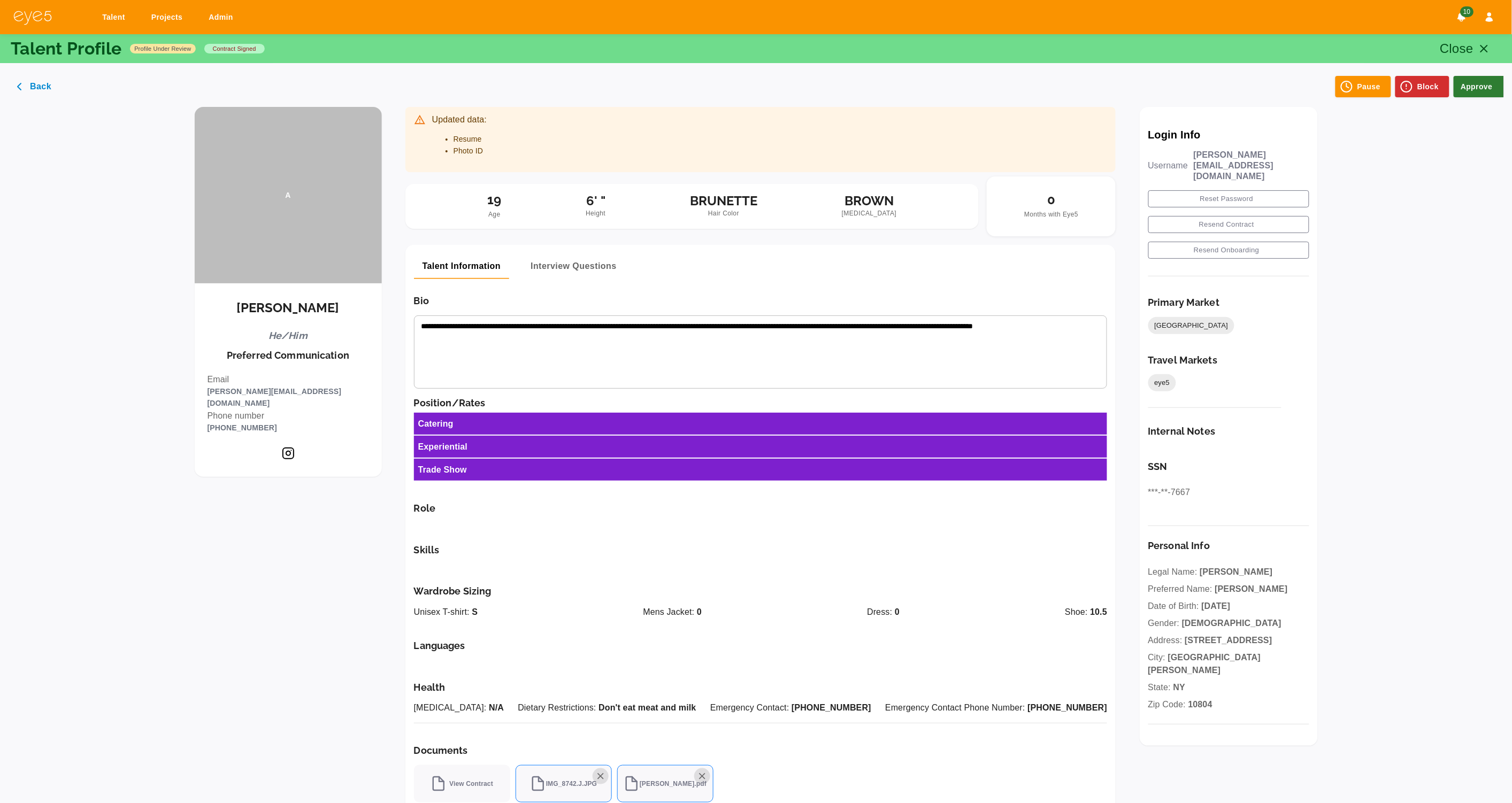
click at [1474, 89] on button "Approve" at bounding box center [1478, 87] width 50 height 21
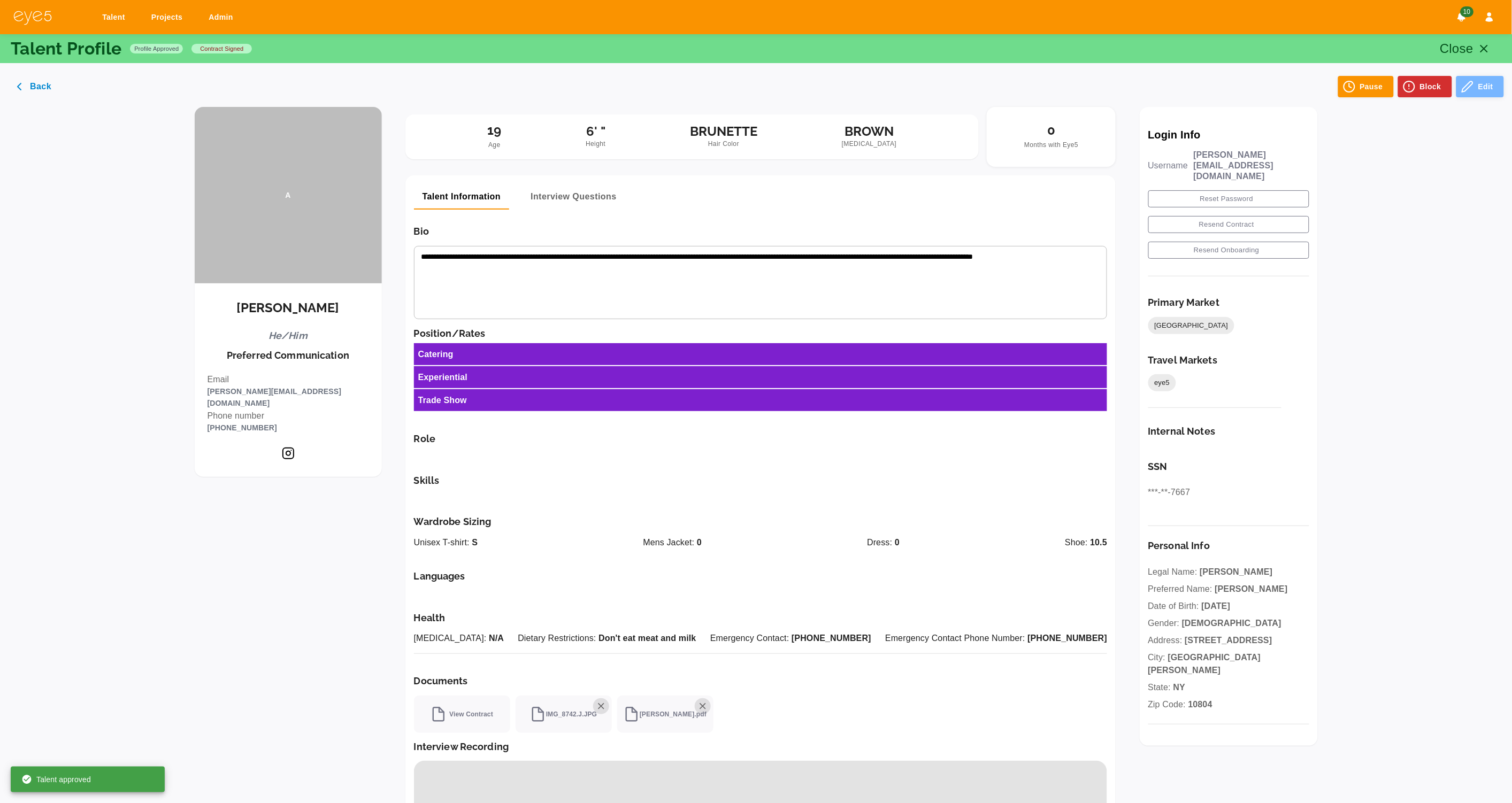
click at [1491, 84] on button "Edit" at bounding box center [1480, 87] width 48 height 21
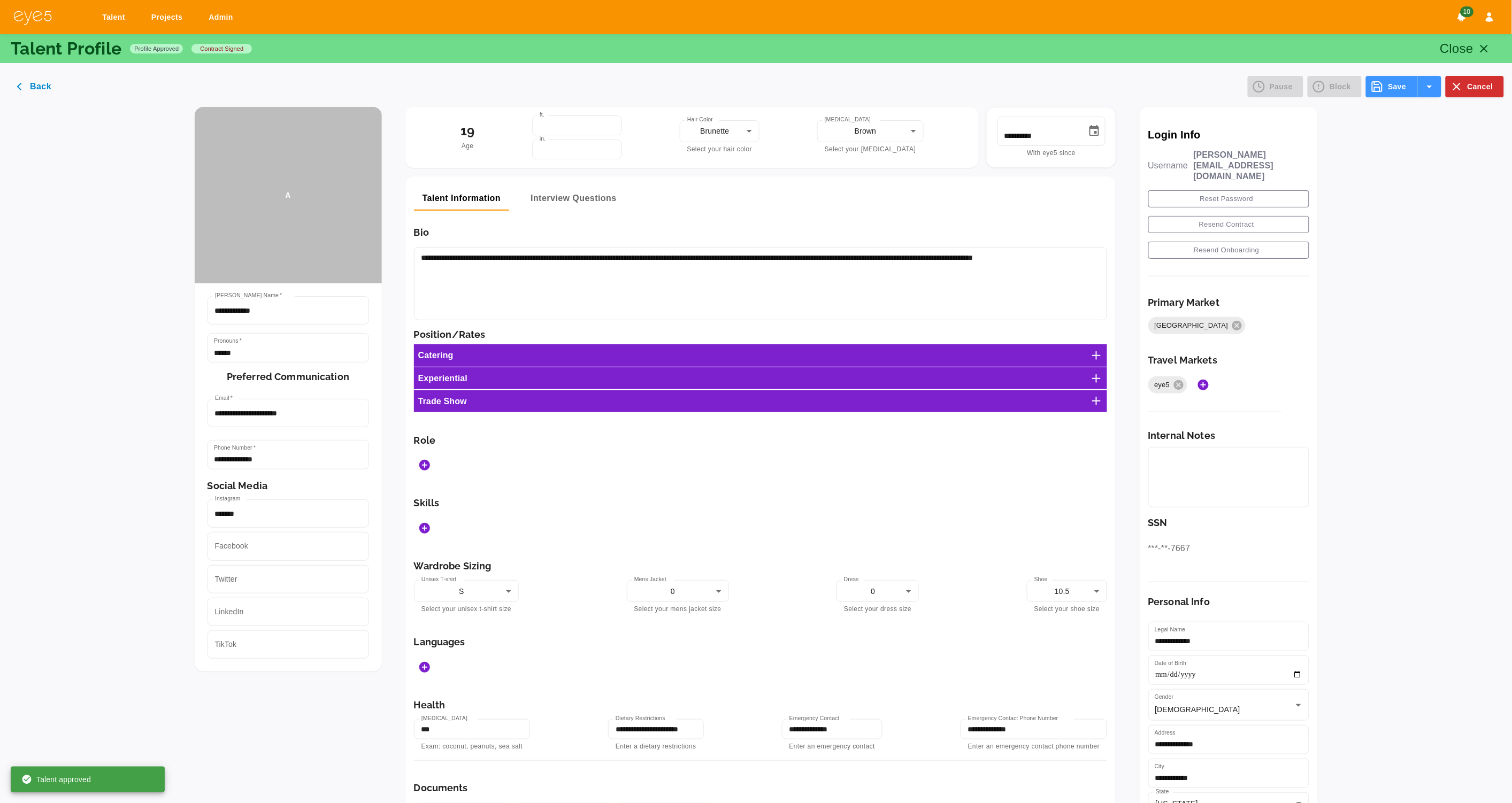
click at [1103, 357] on icon at bounding box center [1096, 355] width 13 height 13
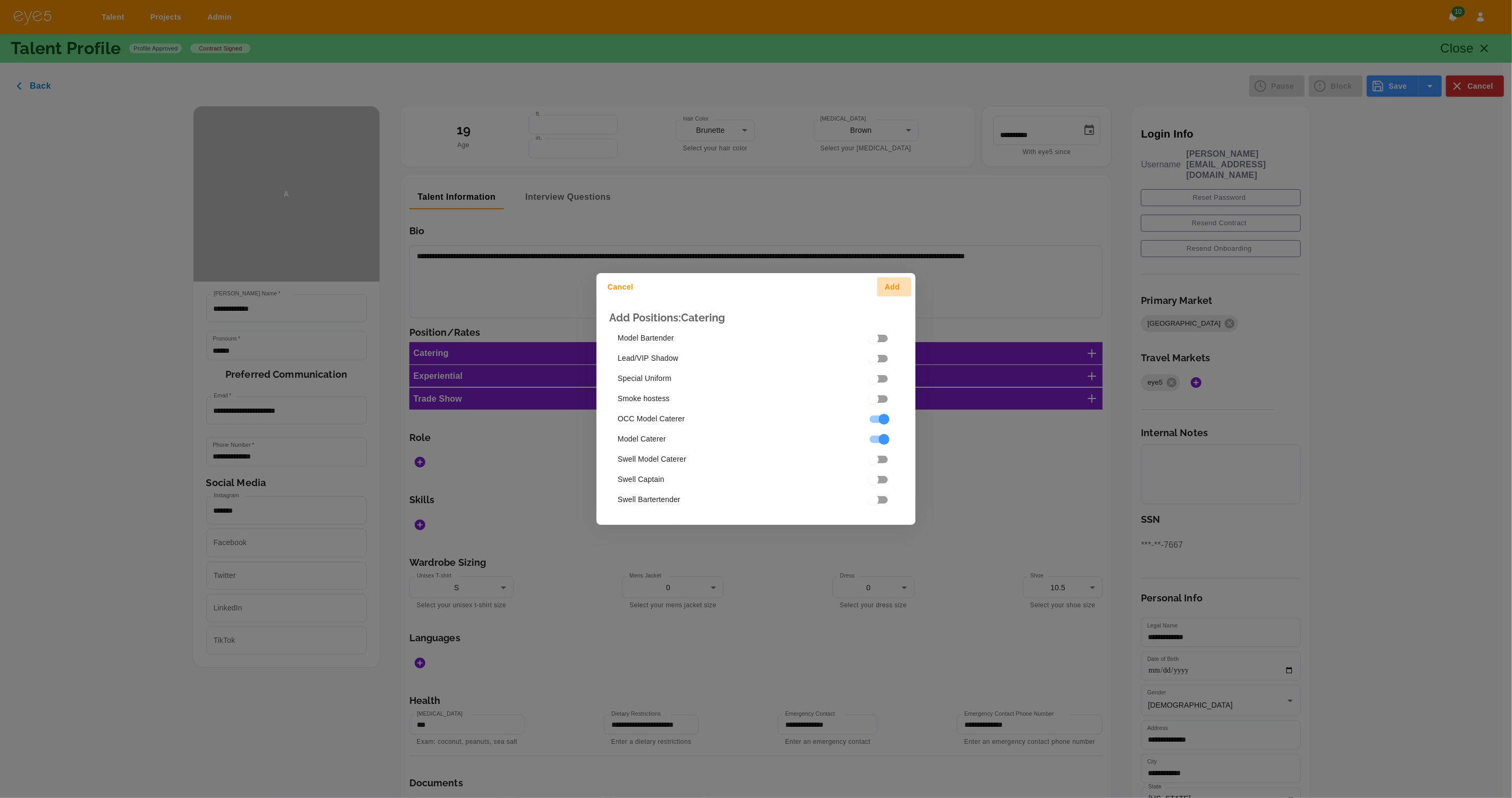
click at [897, 288] on button "Add" at bounding box center [895, 288] width 34 height 20
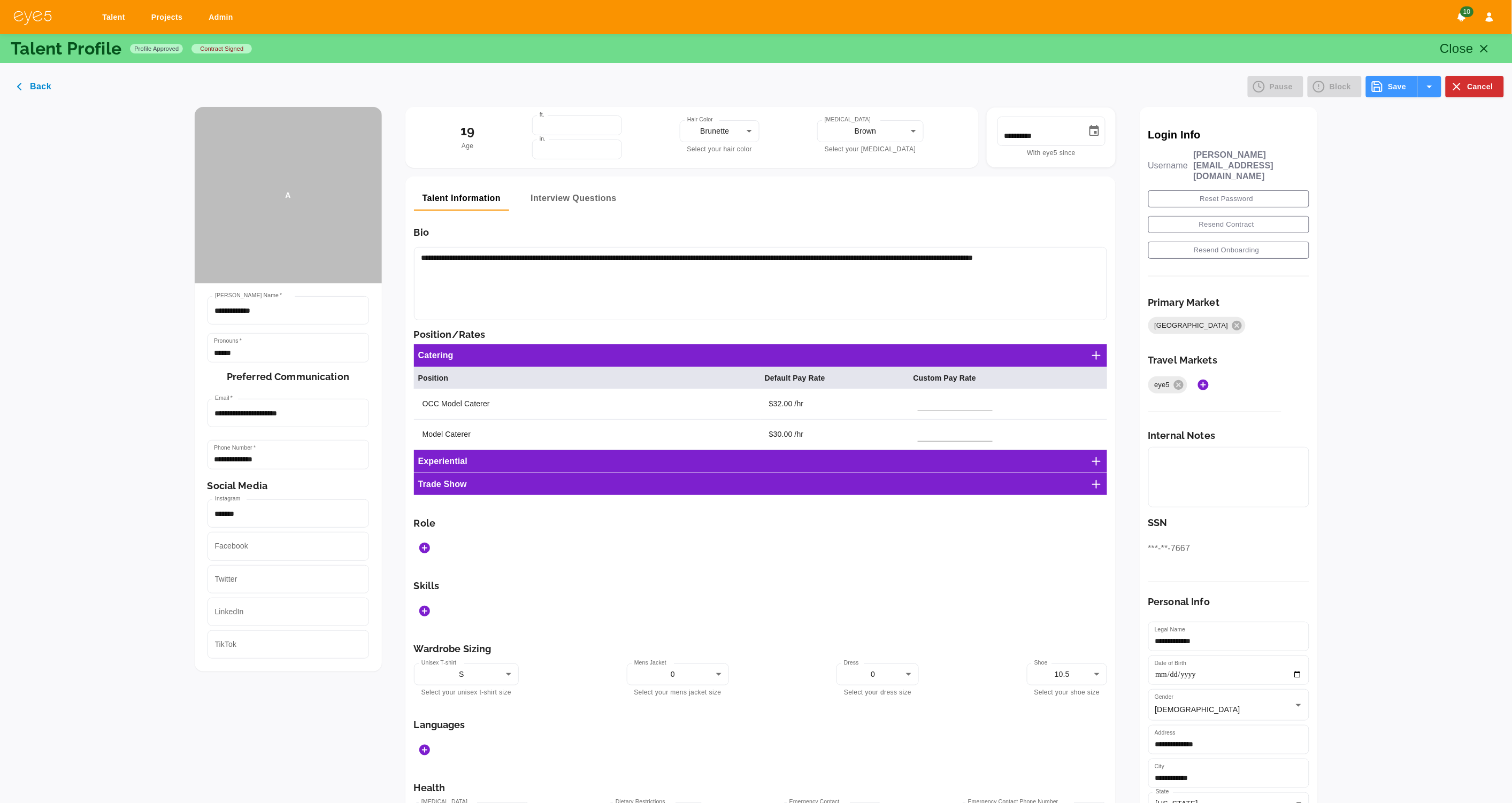
click at [430, 549] on icon "Add Roles" at bounding box center [424, 548] width 11 height 11
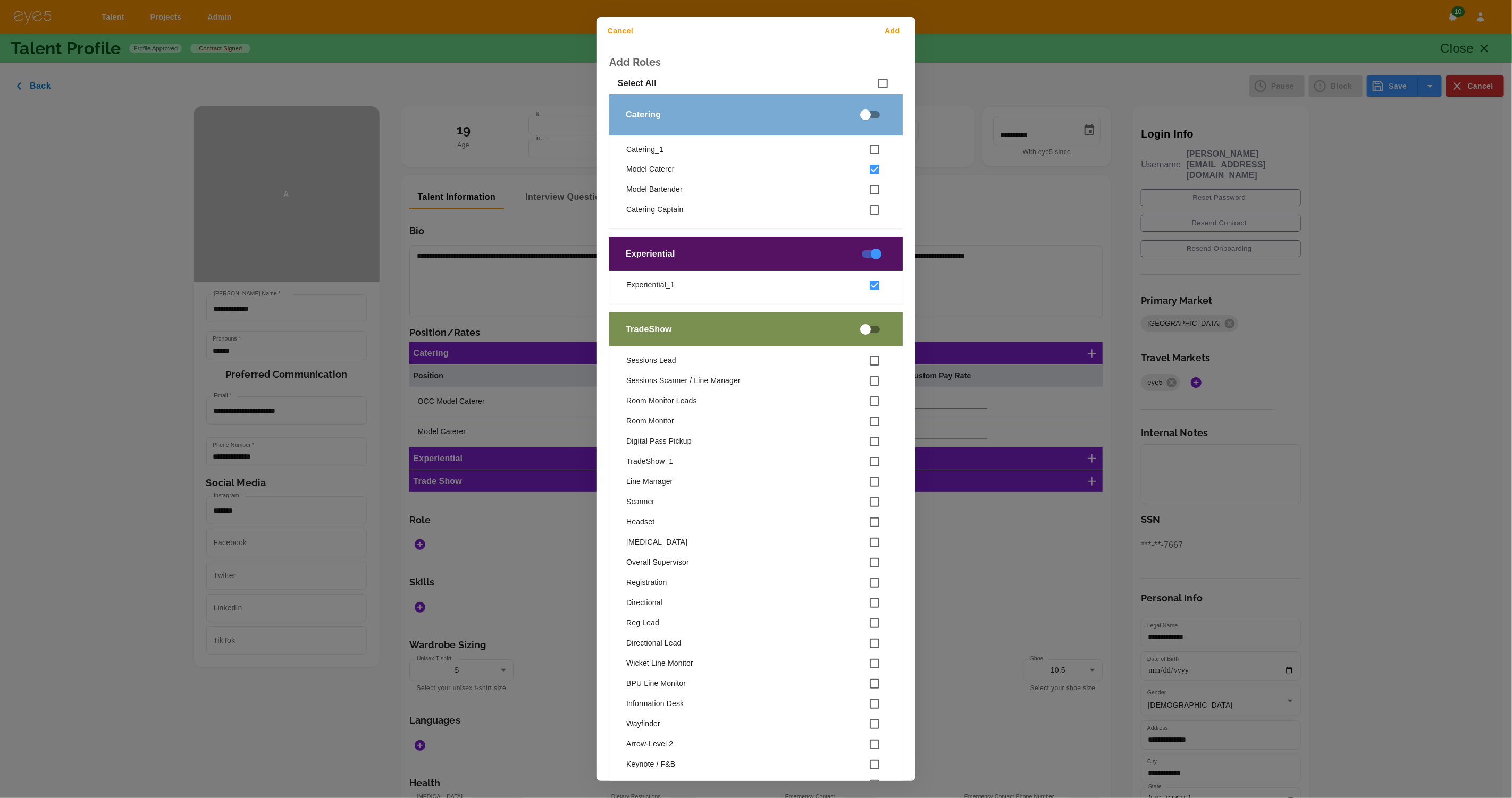
click at [899, 26] on button "Add" at bounding box center [895, 31] width 34 height 20
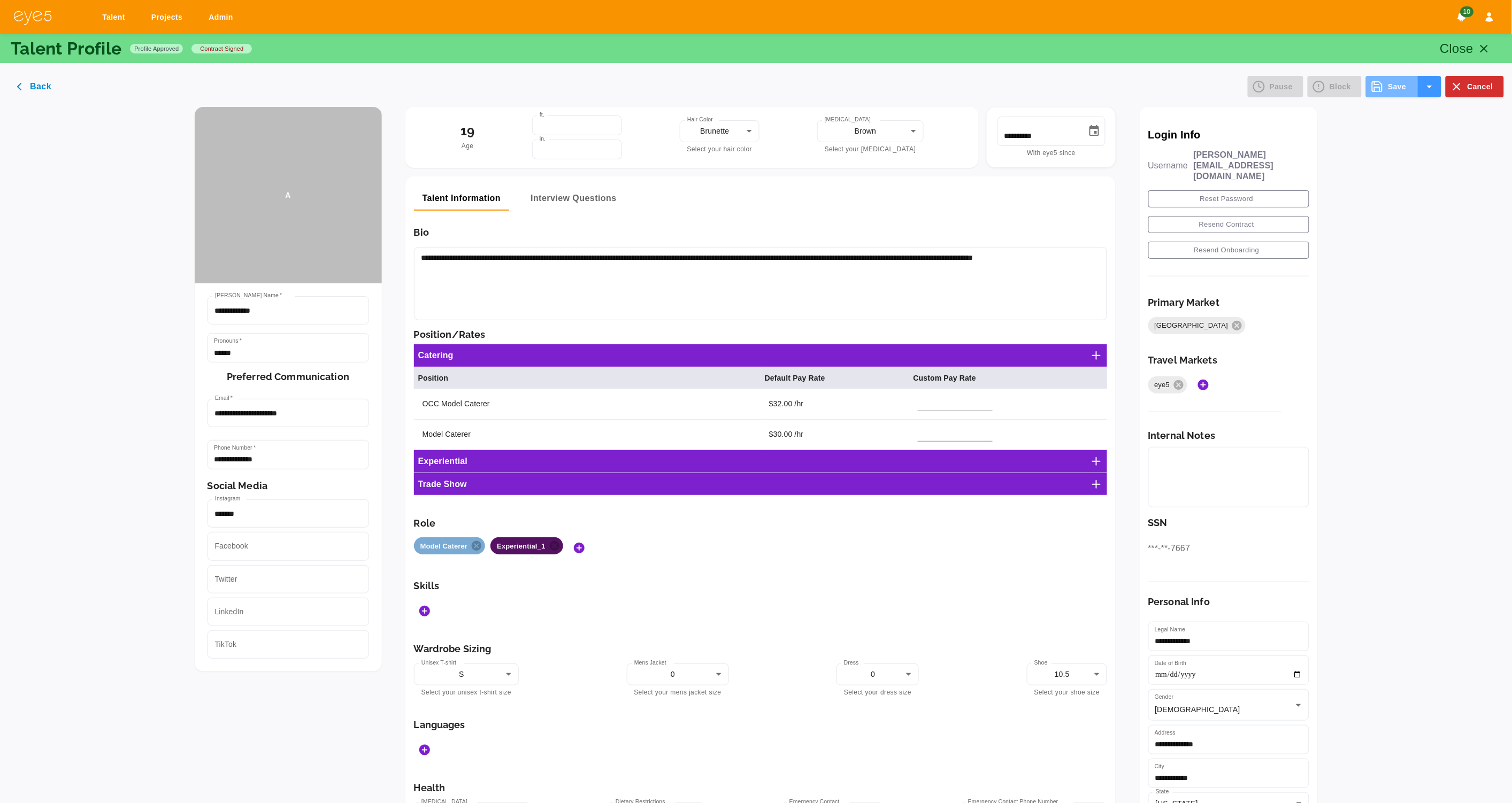
click at [1379, 90] on icon "Save" at bounding box center [1377, 87] width 9 height 9
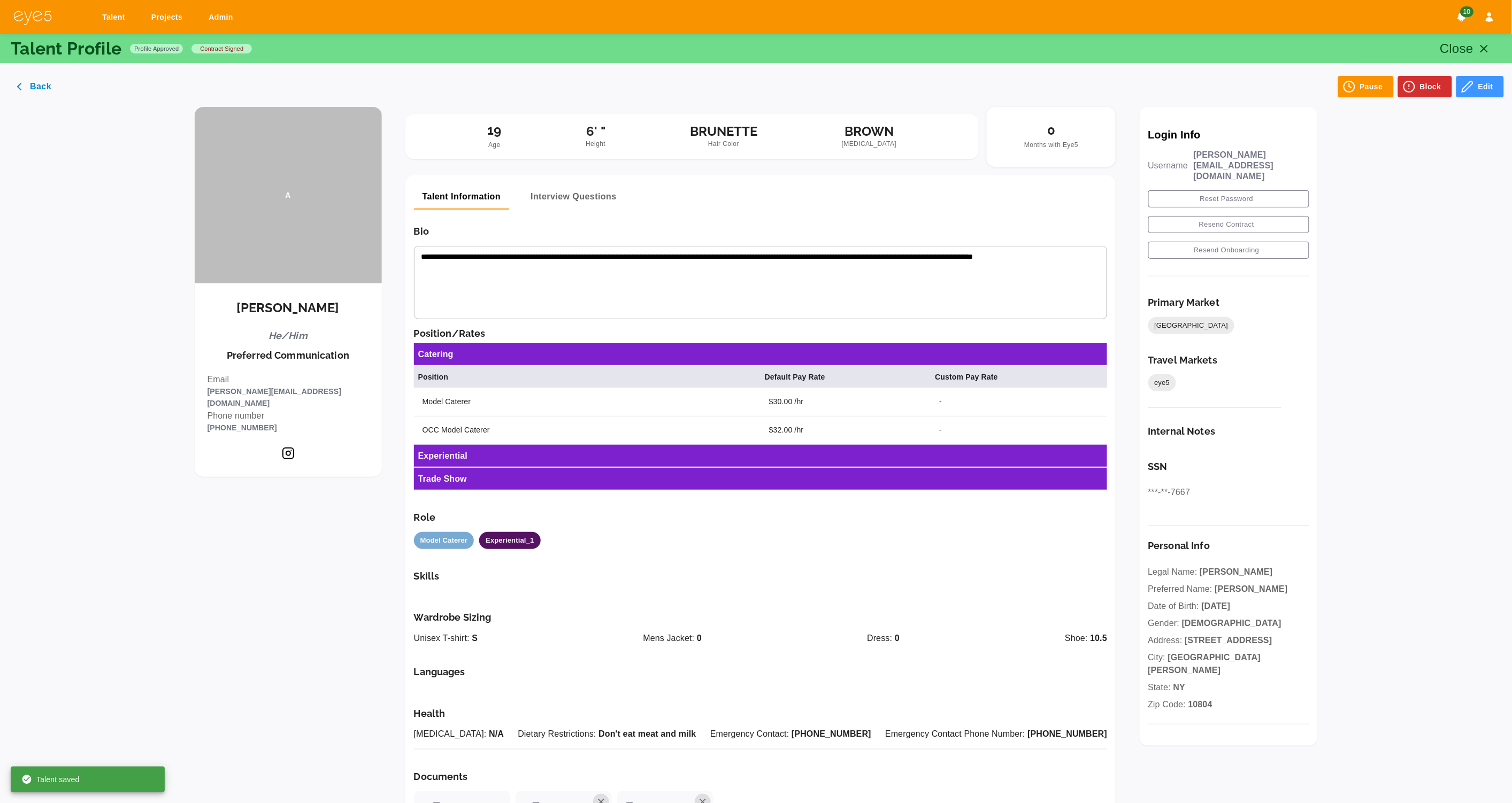
click at [1487, 46] on line "button" at bounding box center [1484, 48] width 6 height 6
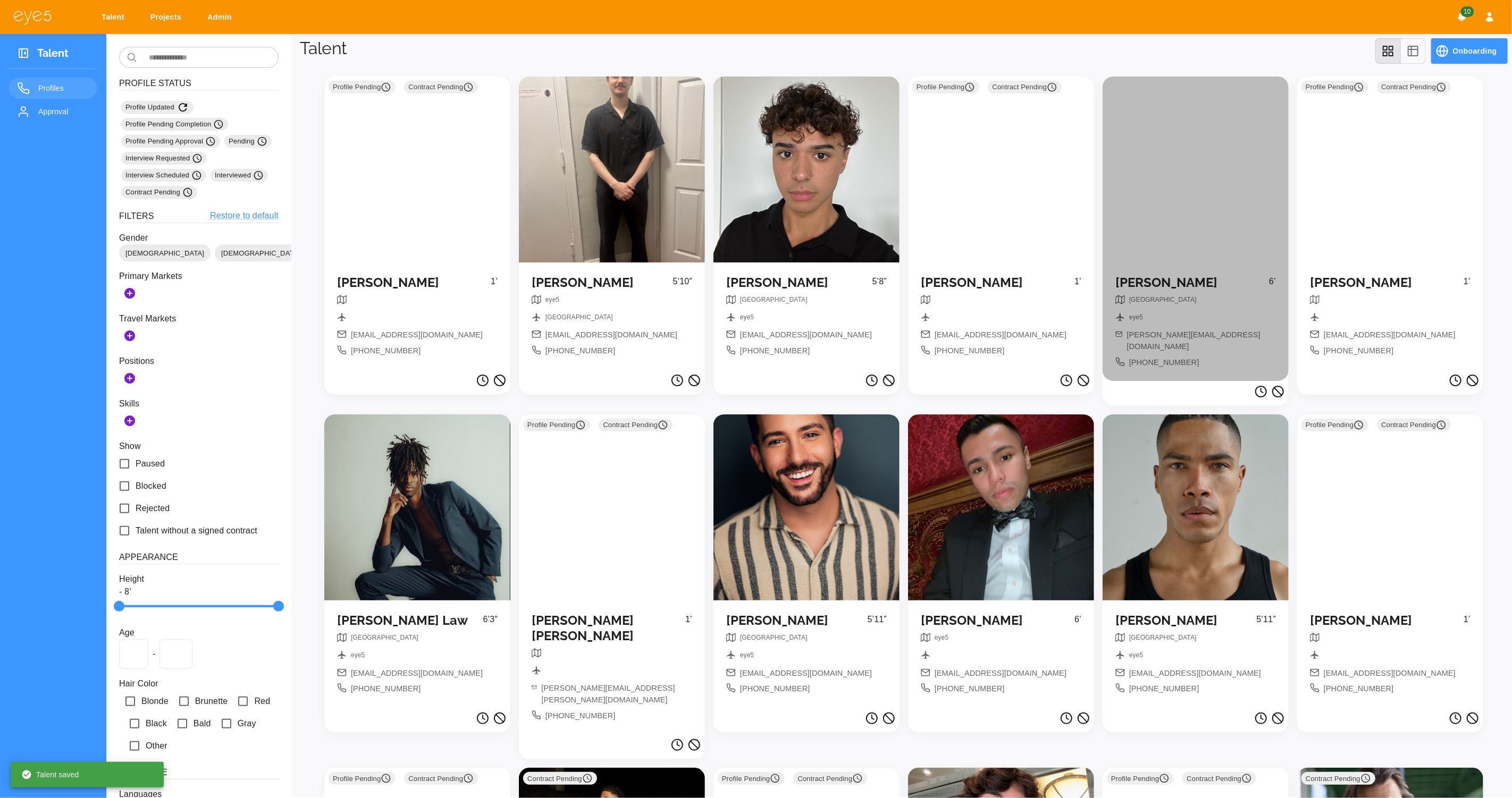
click at [1155, 341] on div "NYC eye5 [PERSON_NAME][EMAIL_ADDRESS][DOMAIN_NAME] [PHONE_NUMBER]" at bounding box center [1196, 332] width 161 height 73
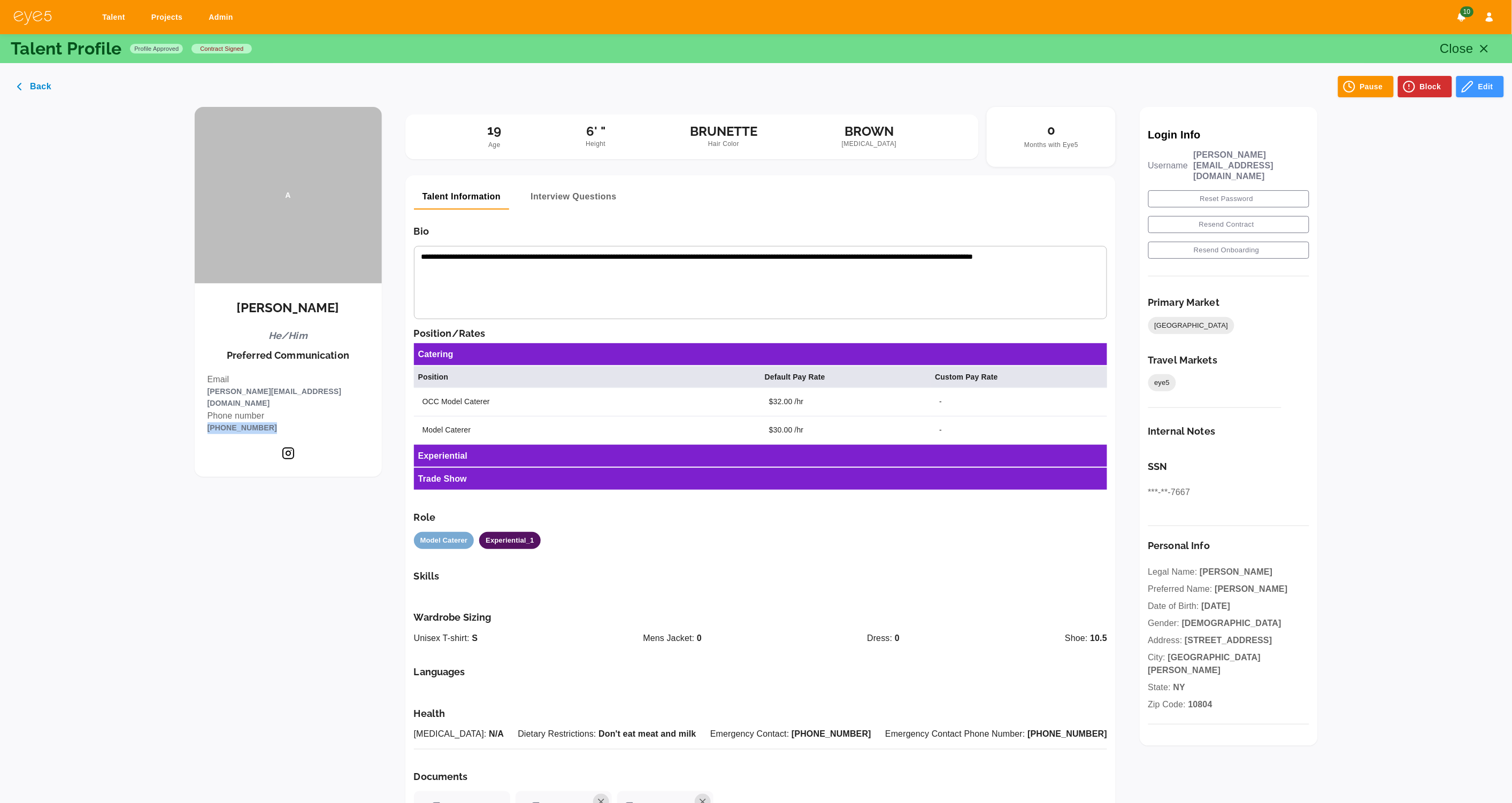
drag, startPoint x: 295, startPoint y: 417, endPoint x: 236, endPoint y: 419, distance: 59.0
click at [236, 419] on div "[PERSON_NAME] He/Him Preferred Communication Email [PERSON_NAME][EMAIL_ADDRESS]…" at bounding box center [288, 380] width 187 height 194
copy p "[PHONE_NUMBER]"
drag, startPoint x: 260, startPoint y: 308, endPoint x: 238, endPoint y: 308, distance: 22.0
click at [238, 308] on div "[PERSON_NAME] He/Him Preferred Communication Email [PERSON_NAME][EMAIL_ADDRESS]…" at bounding box center [288, 380] width 187 height 194
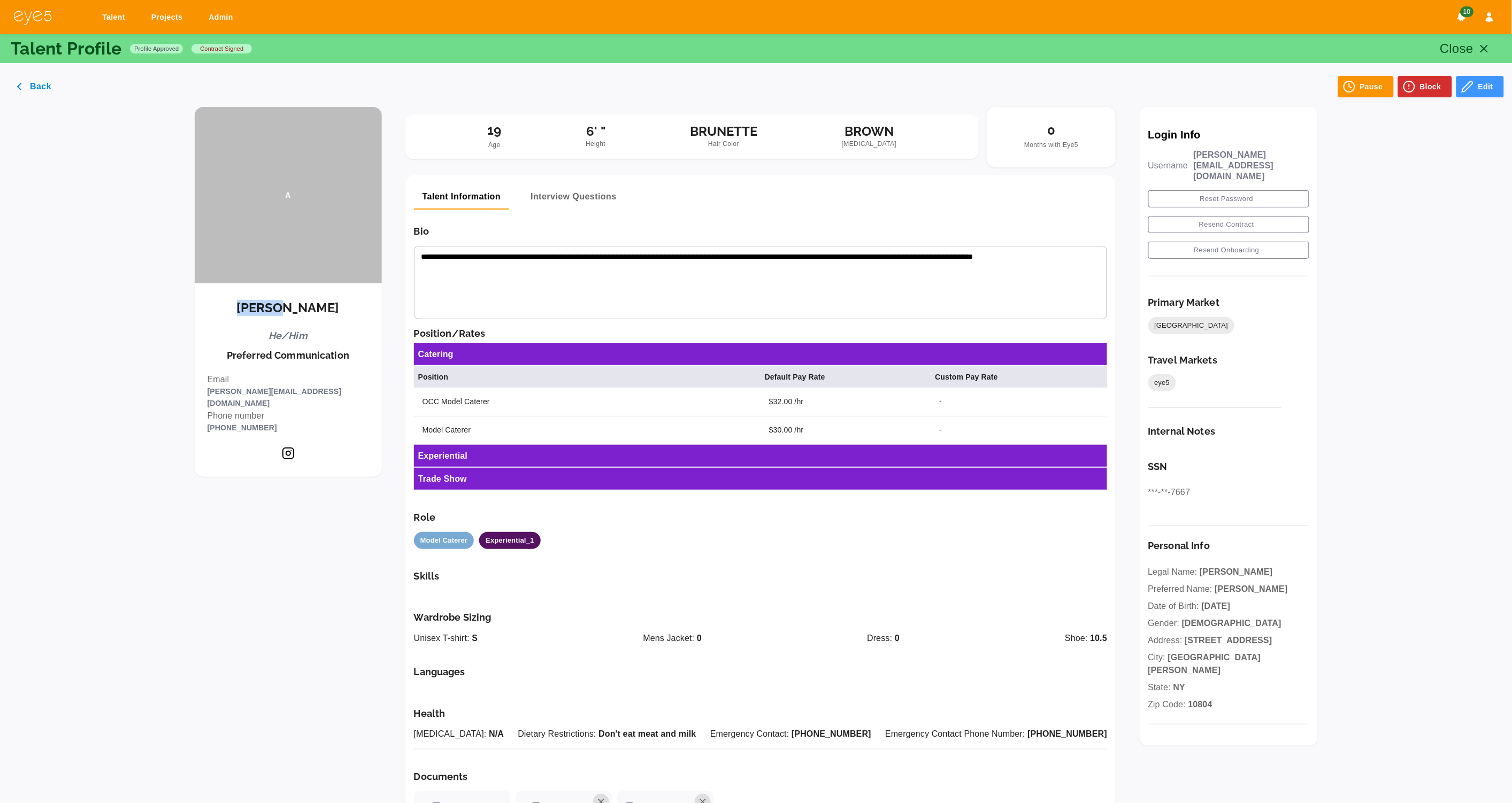
copy h5 "[PERSON_NAME]"
click at [57, 261] on div "**********" at bounding box center [756, 580] width 1486 height 981
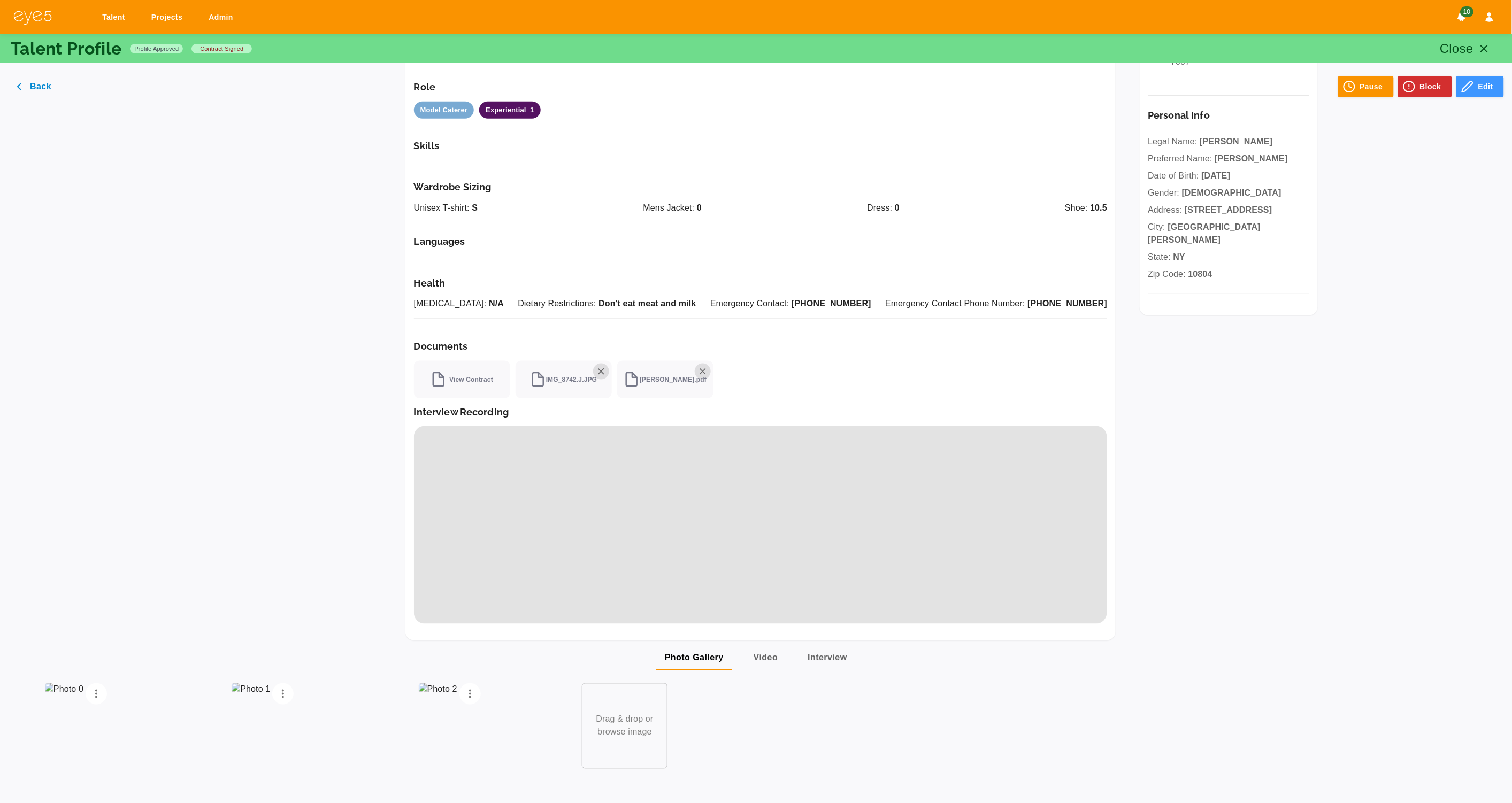
scroll to position [429, 0]
click at [1486, 45] on line "button" at bounding box center [1484, 48] width 6 height 6
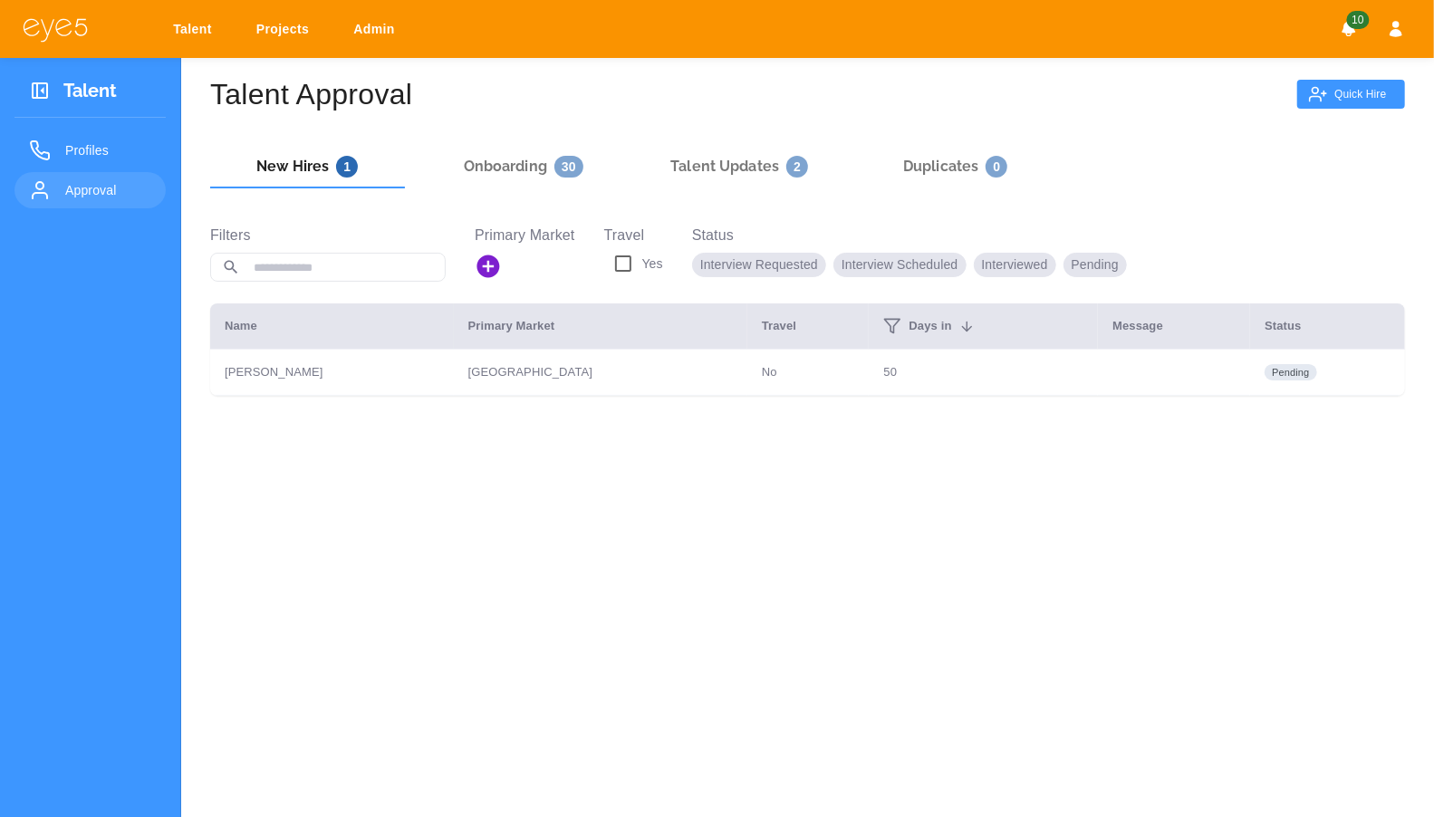
click at [267, 35] on link "Projects" at bounding box center [286, 30] width 82 height 34
select select "*"
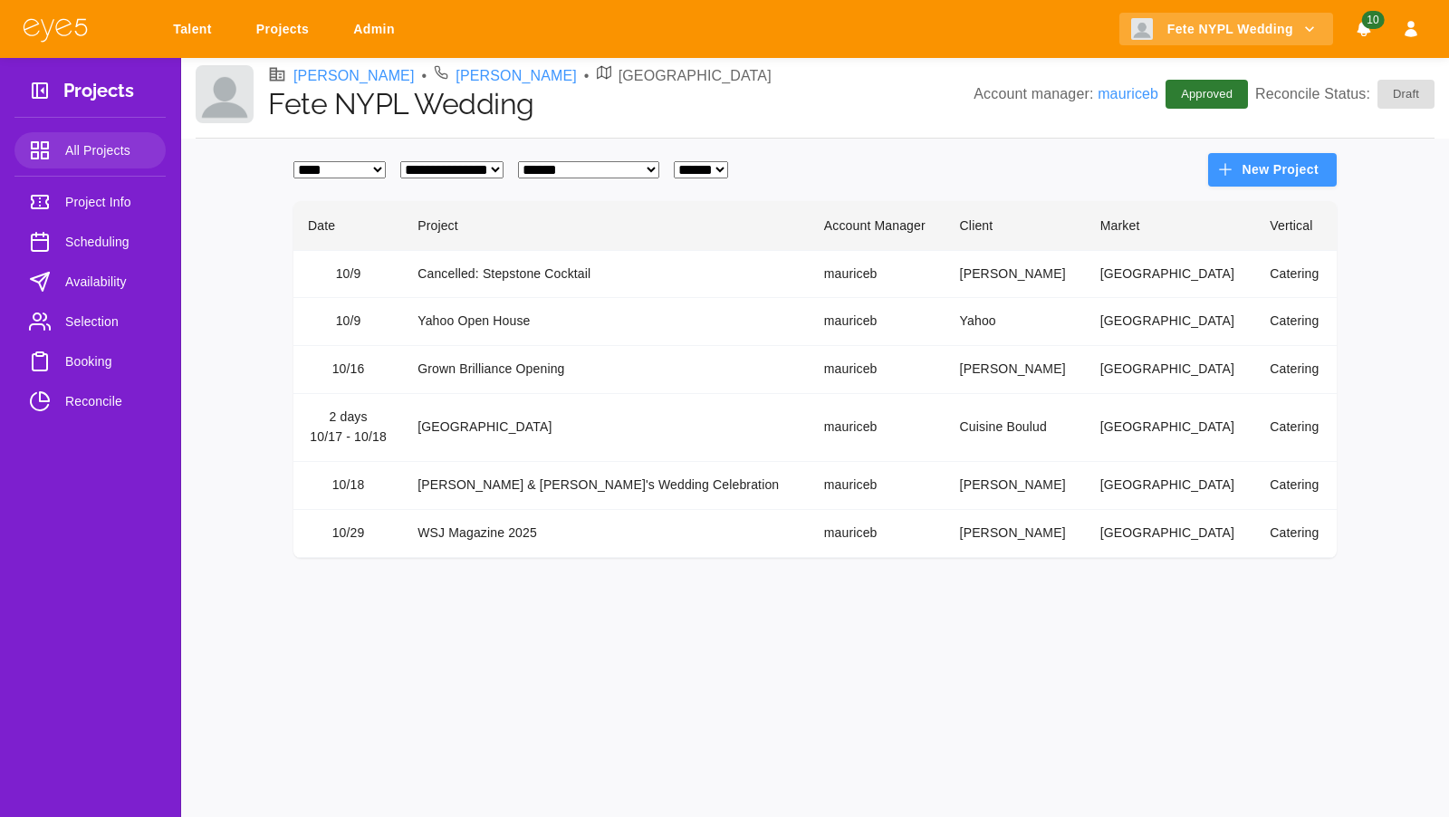
click at [659, 165] on select "**********" at bounding box center [588, 169] width 141 height 17
select select "*"
click at [562, 161] on select "**********" at bounding box center [588, 169] width 141 height 17
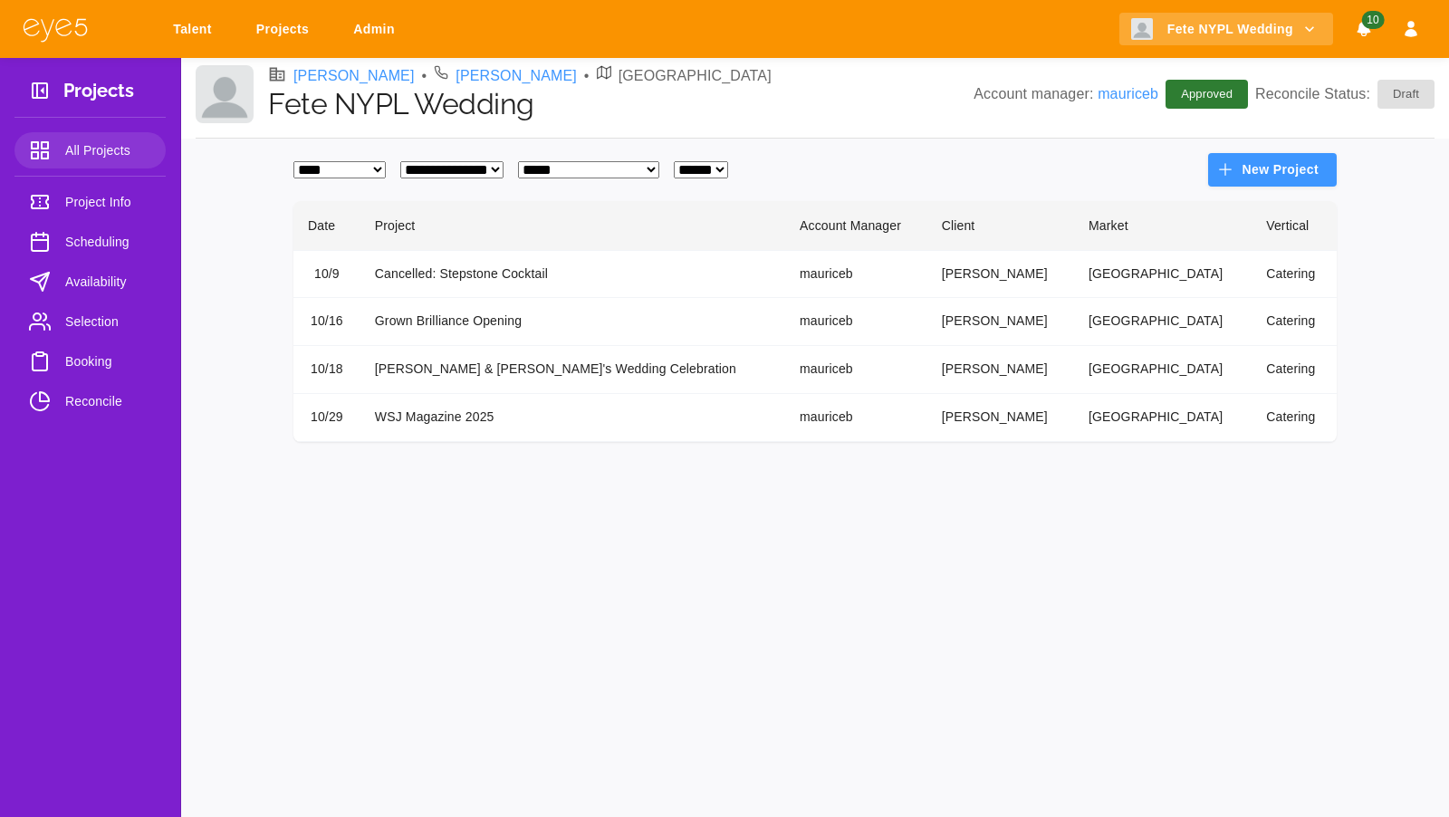
click at [509, 320] on td "Grown Brilliance Opening" at bounding box center [572, 322] width 425 height 48
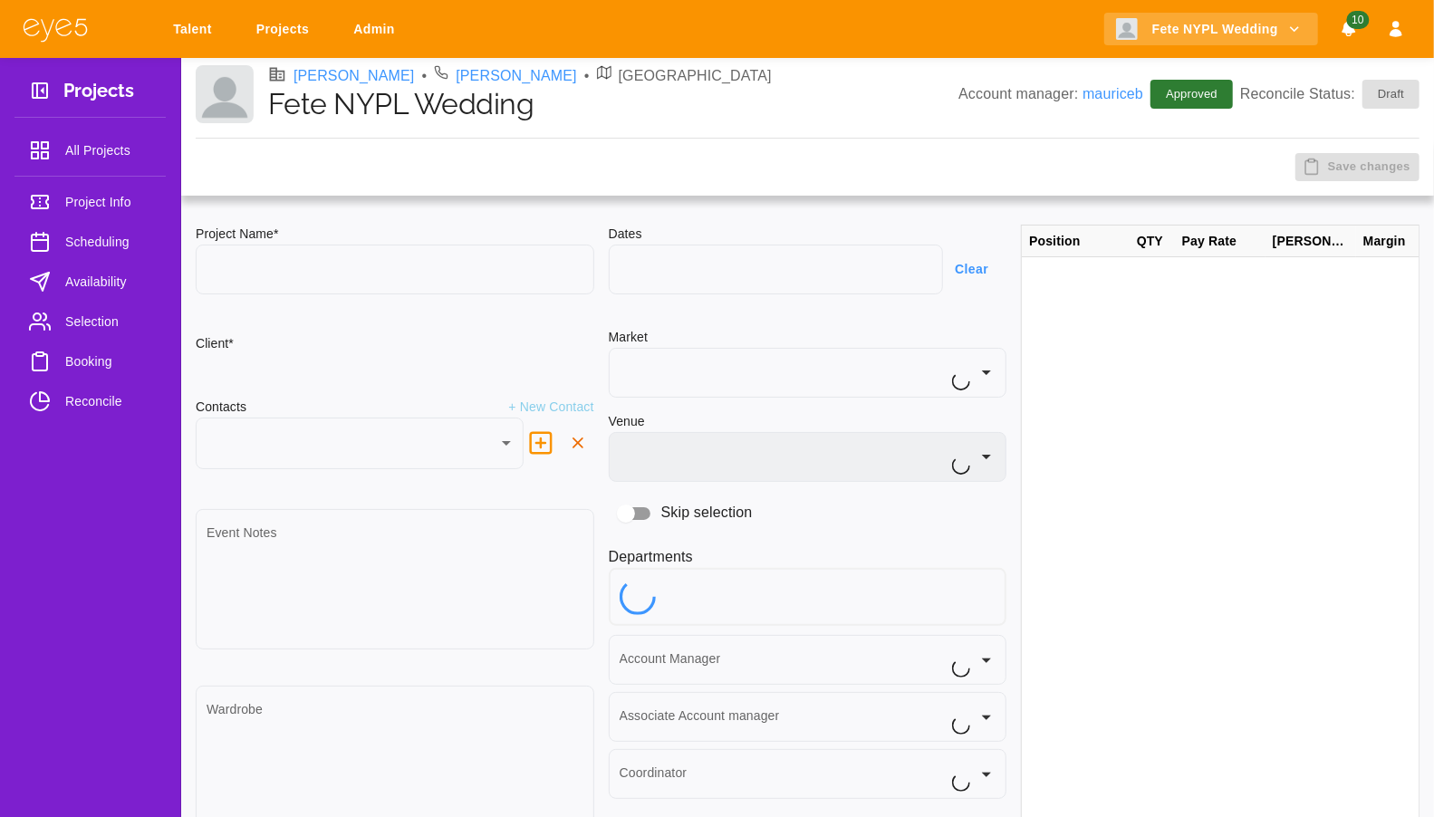
type input "**********"
type input "**"
type textarea "**********"
type input "**********"
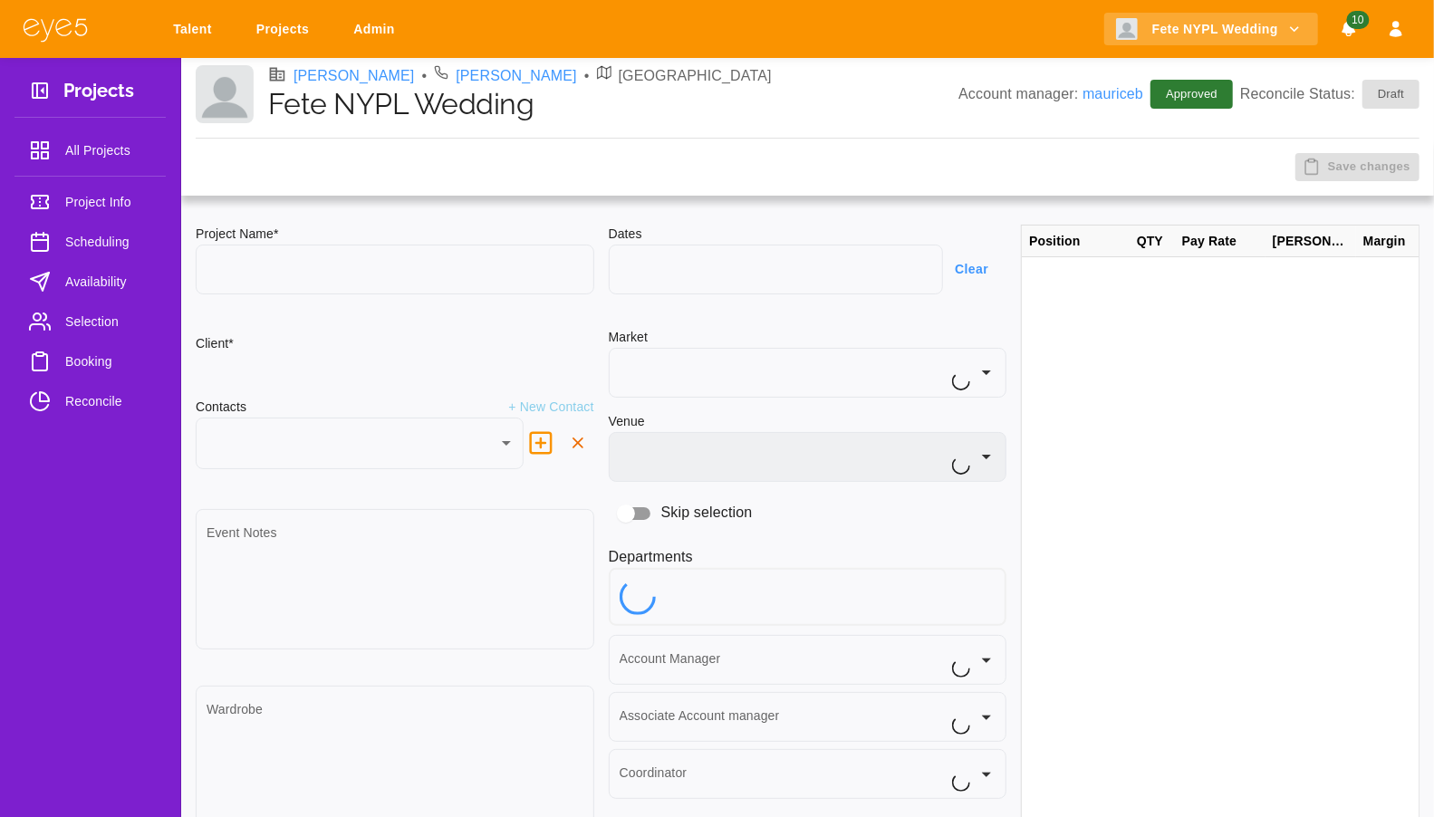
type input "**********"
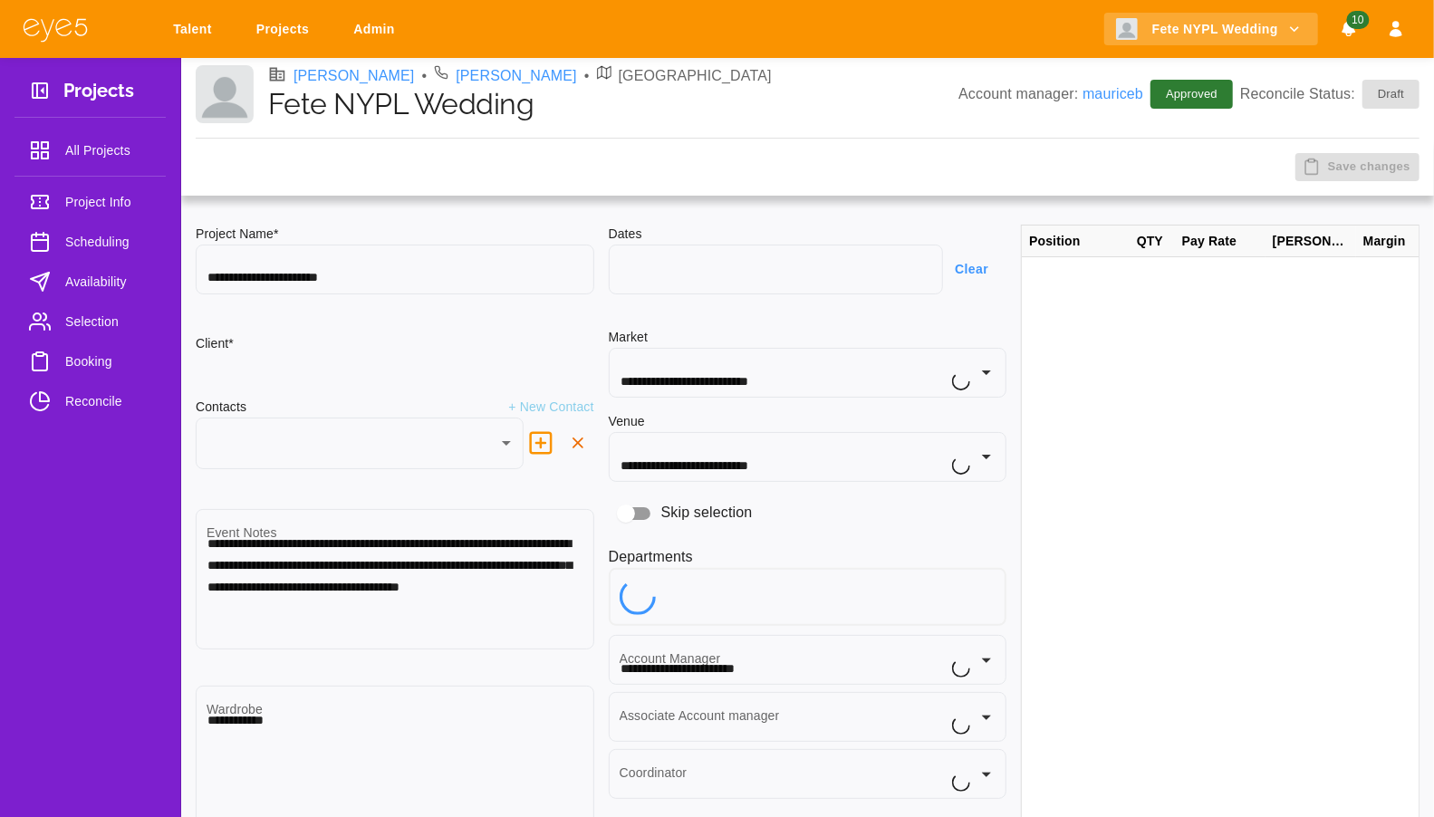
type input "***"
type input "****"
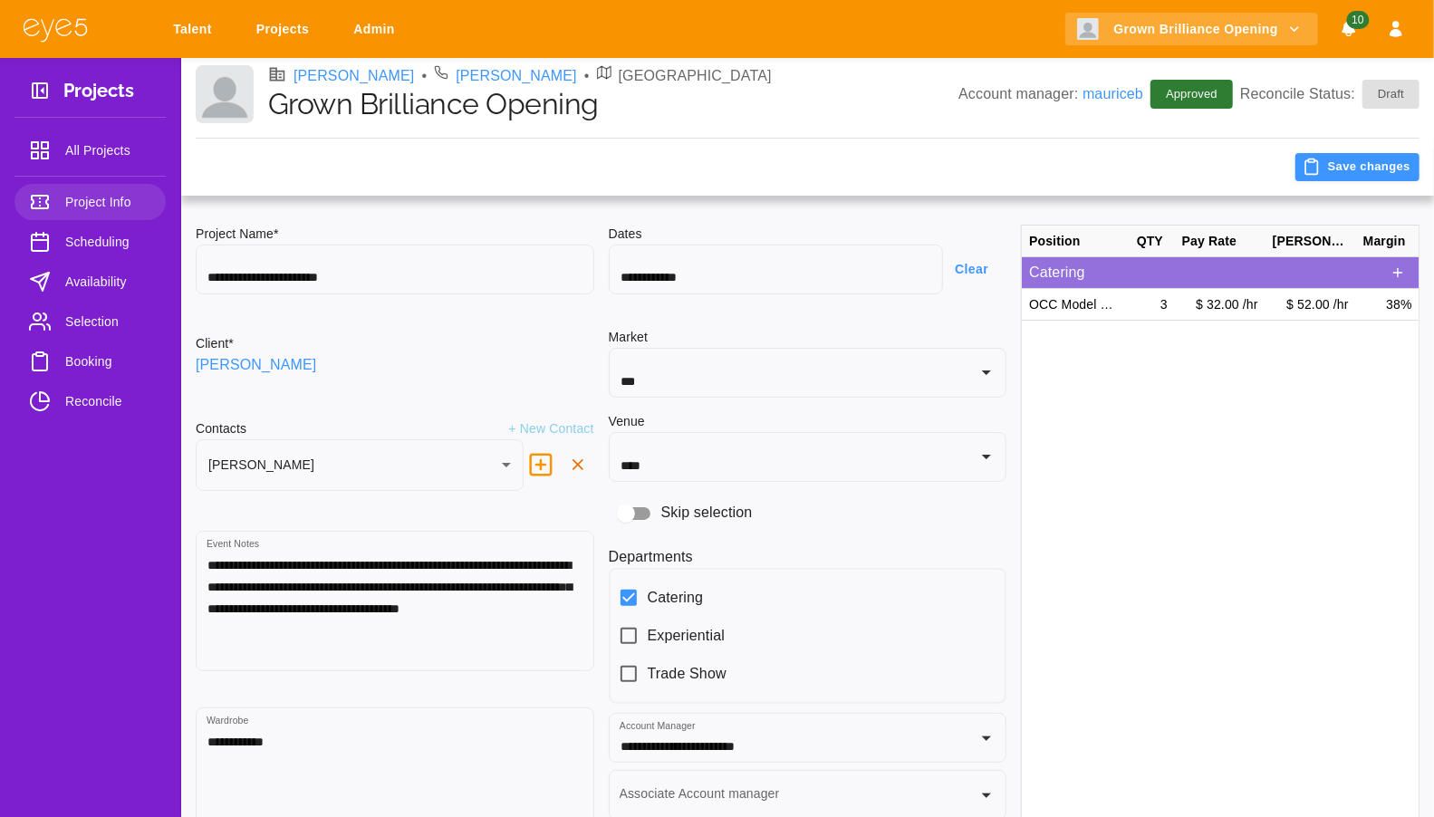
type input "********"
click at [118, 368] on span "Booking" at bounding box center [108, 362] width 86 height 22
